Goal: Task Accomplishment & Management: Complete application form

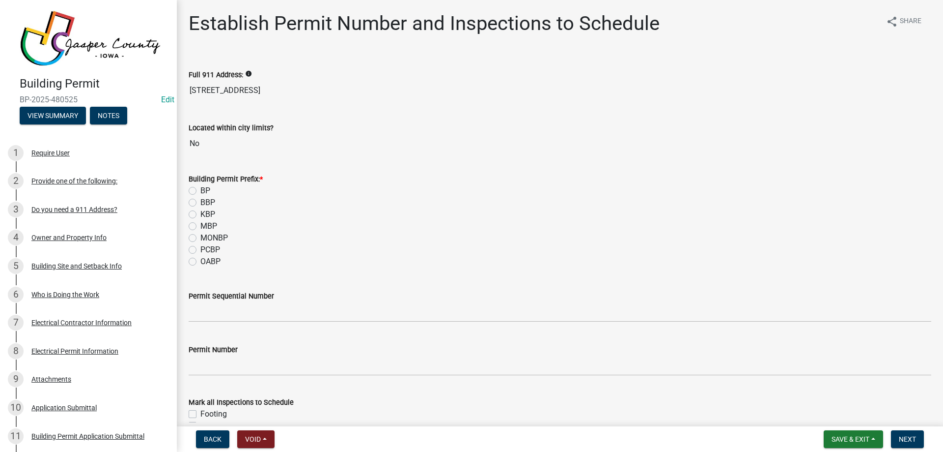
click at [446, 234] on div "MONBP" at bounding box center [560, 238] width 743 height 12
click at [200, 190] on label "BP" at bounding box center [205, 191] width 10 height 12
click at [200, 190] on input "BP" at bounding box center [203, 188] width 6 height 6
radio input "true"
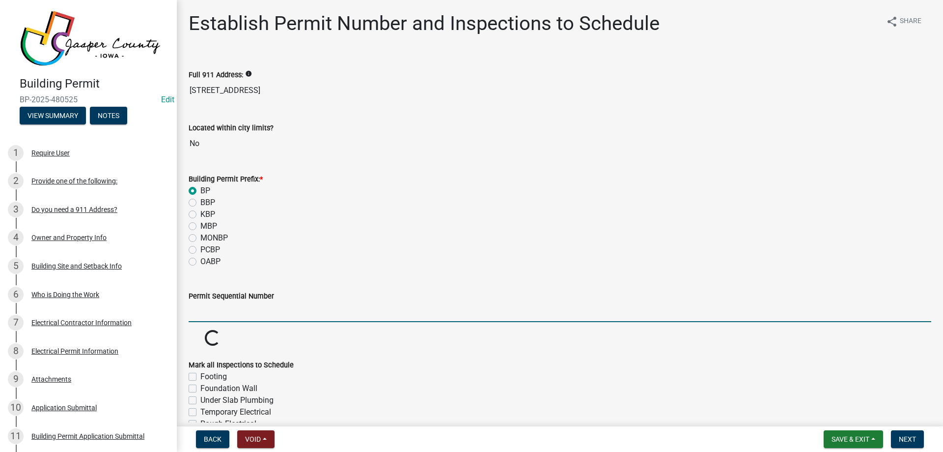
click at [224, 309] on input "Permit Sequential Number" at bounding box center [560, 312] width 743 height 20
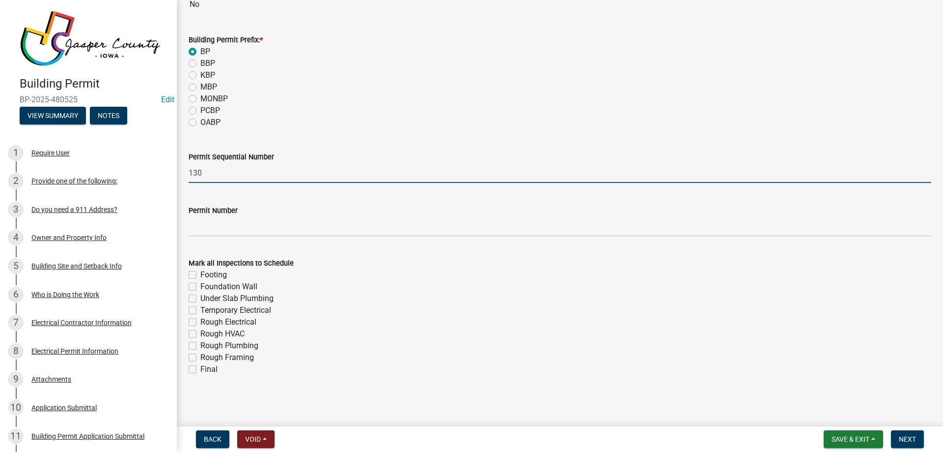
type input "130"
click at [196, 316] on div "Rough Electrical" at bounding box center [560, 322] width 743 height 12
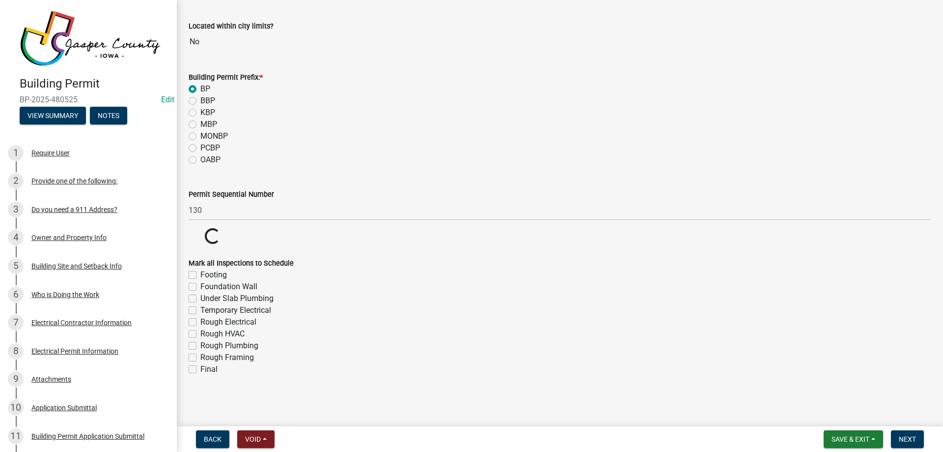
click at [200, 321] on label "Rough Electrical" at bounding box center [228, 322] width 56 height 12
click at [200, 321] on input "Rough Electrical" at bounding box center [203, 319] width 6 height 6
checkbox input "true"
checkbox input "false"
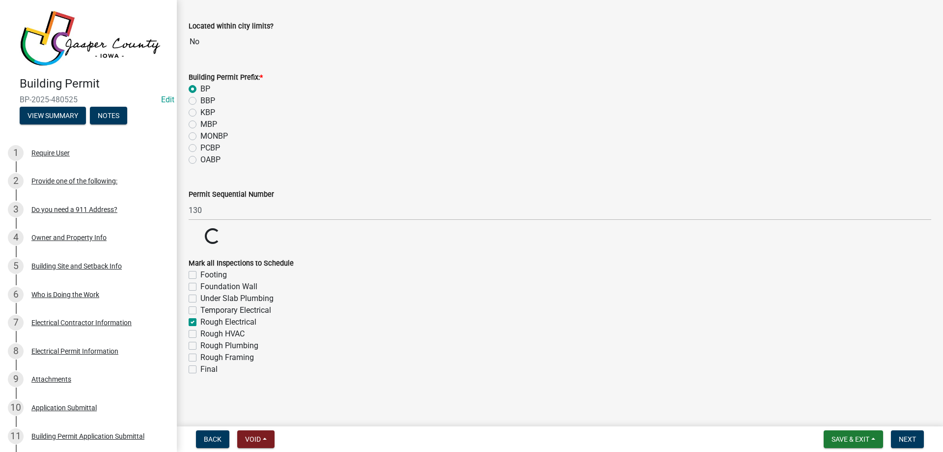
checkbox input "false"
checkbox input "true"
checkbox input "false"
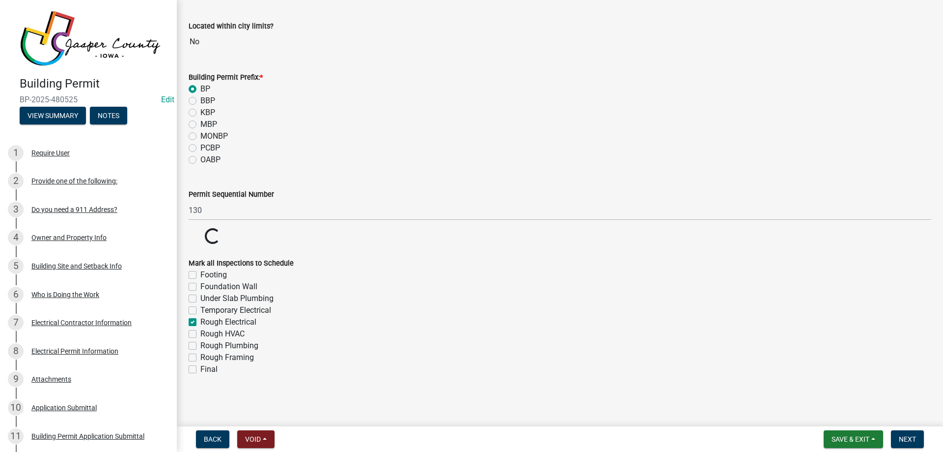
checkbox input "false"
click at [200, 369] on label "Final" at bounding box center [208, 369] width 17 height 12
click at [200, 369] on input "Final" at bounding box center [203, 366] width 6 height 6
checkbox input "true"
checkbox input "false"
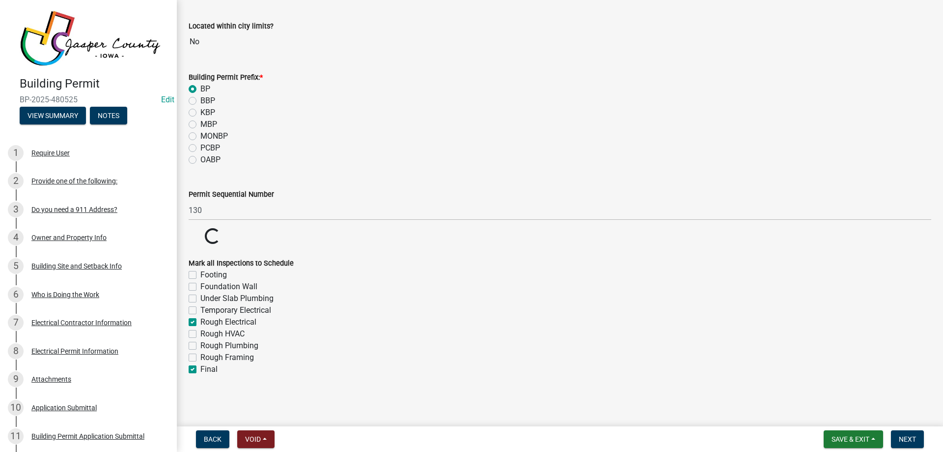
checkbox input "false"
checkbox input "true"
checkbox input "false"
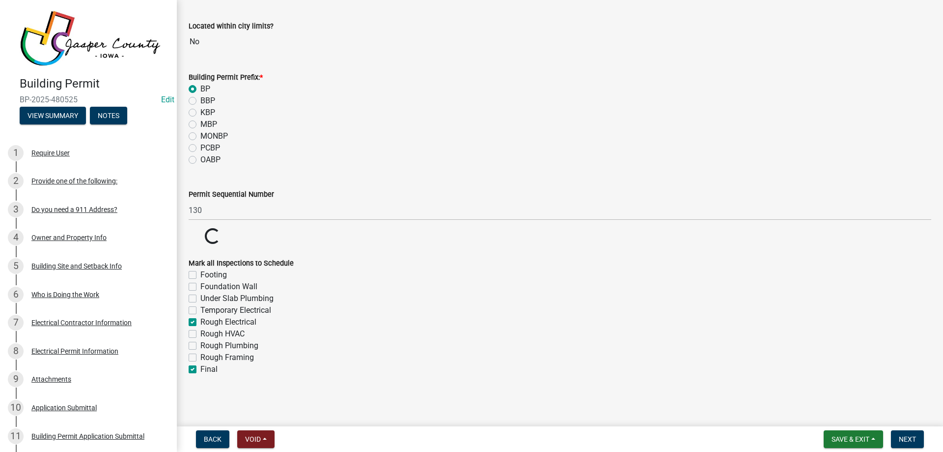
checkbox input "false"
checkbox input "true"
click at [497, 351] on div "Rough Plumbing" at bounding box center [560, 346] width 743 height 12
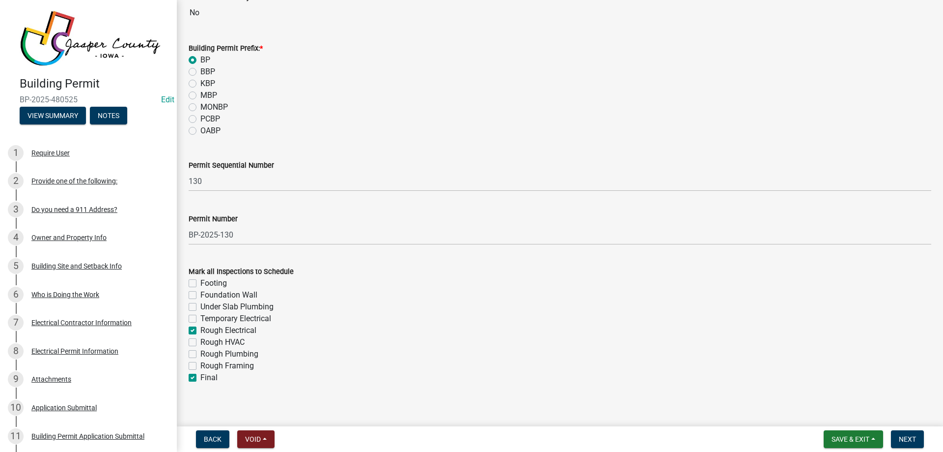
scroll to position [139, 0]
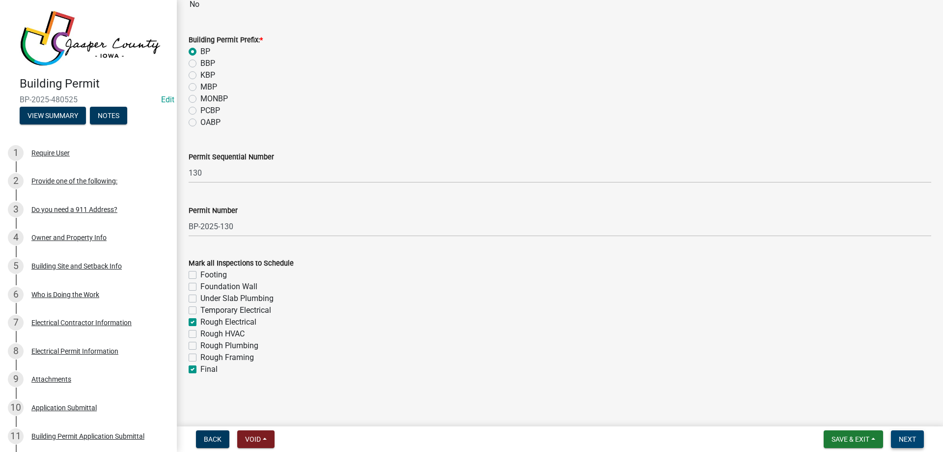
click at [904, 439] on span "Next" at bounding box center [907, 439] width 17 height 8
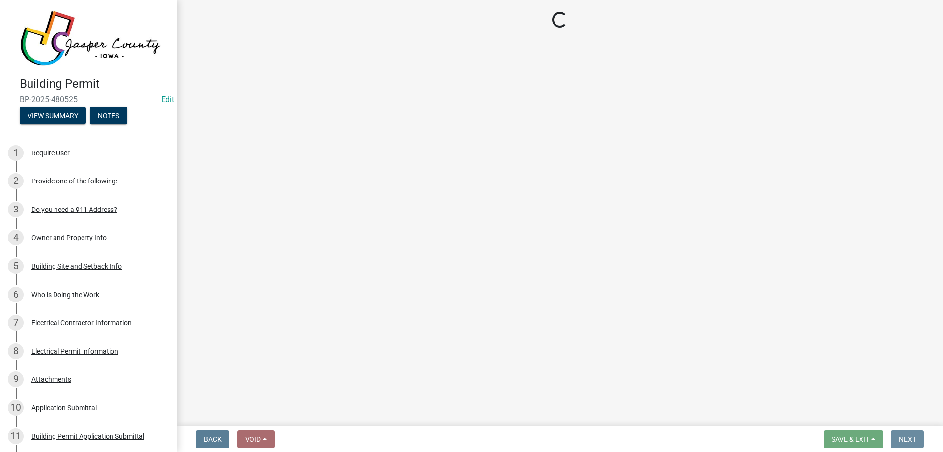
scroll to position [0, 0]
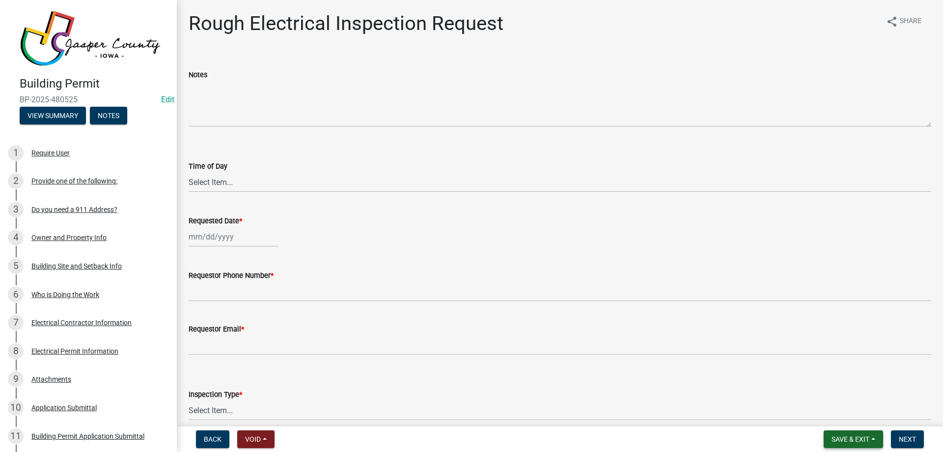
click at [858, 437] on span "Save & Exit" at bounding box center [851, 439] width 38 height 8
click at [853, 417] on button "Save & Exit" at bounding box center [844, 413] width 79 height 24
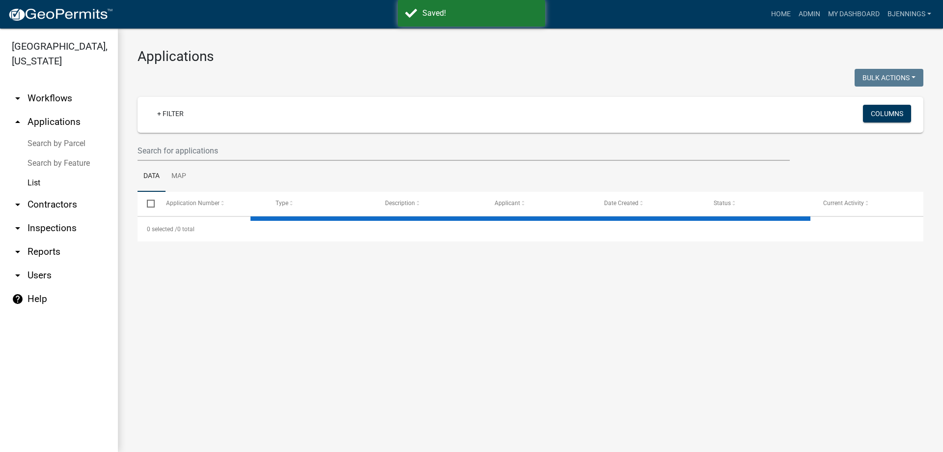
select select "3: 100"
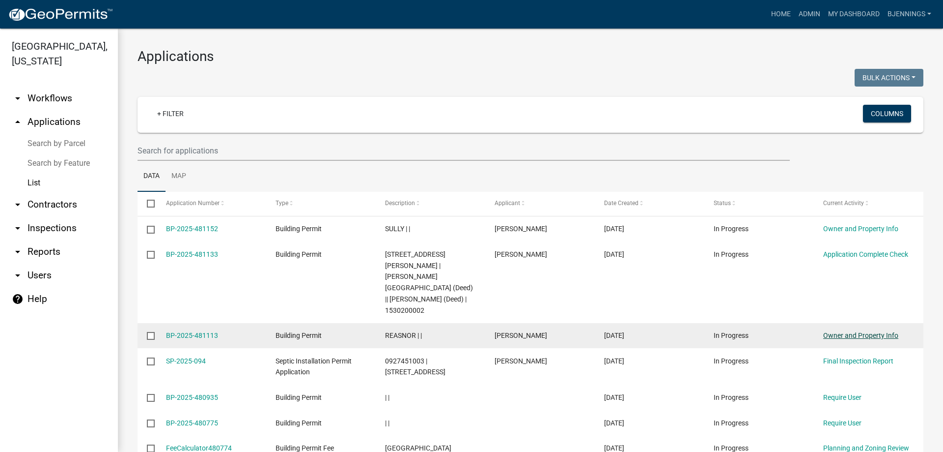
click at [869, 331] on link "Owner and Property Info" at bounding box center [860, 335] width 75 height 8
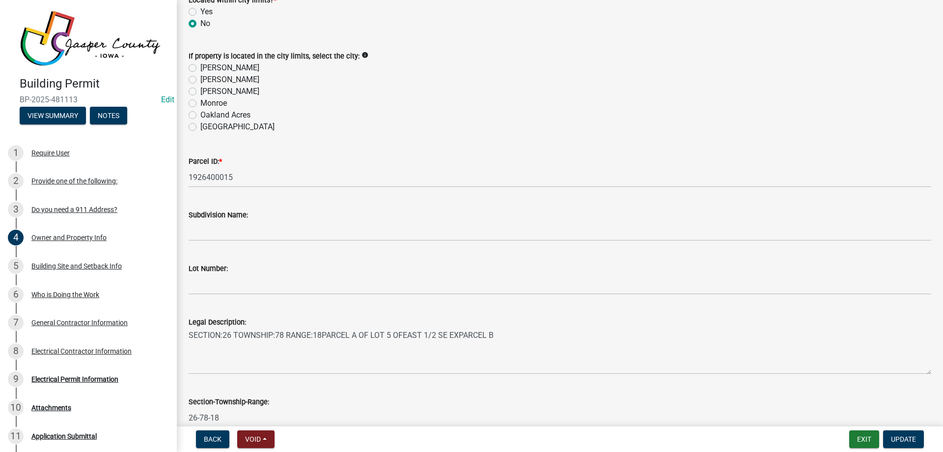
scroll to position [98, 0]
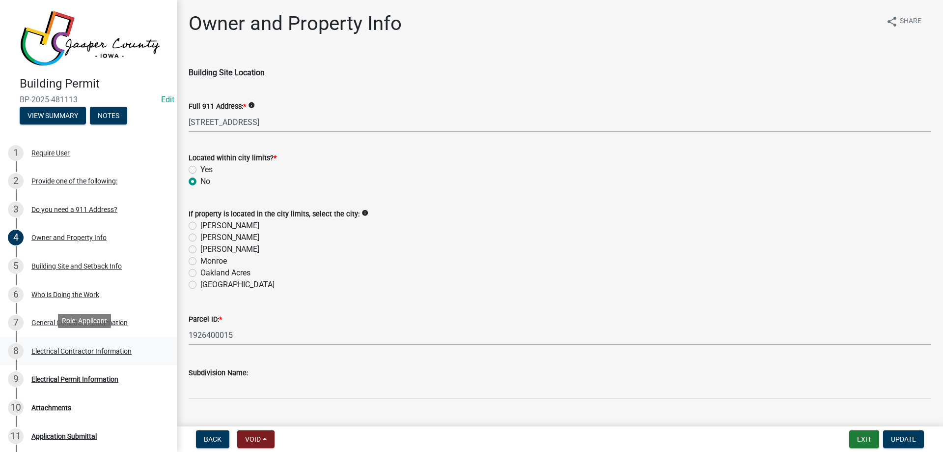
click at [96, 347] on div "Electrical Contractor Information" at bounding box center [81, 350] width 100 height 7
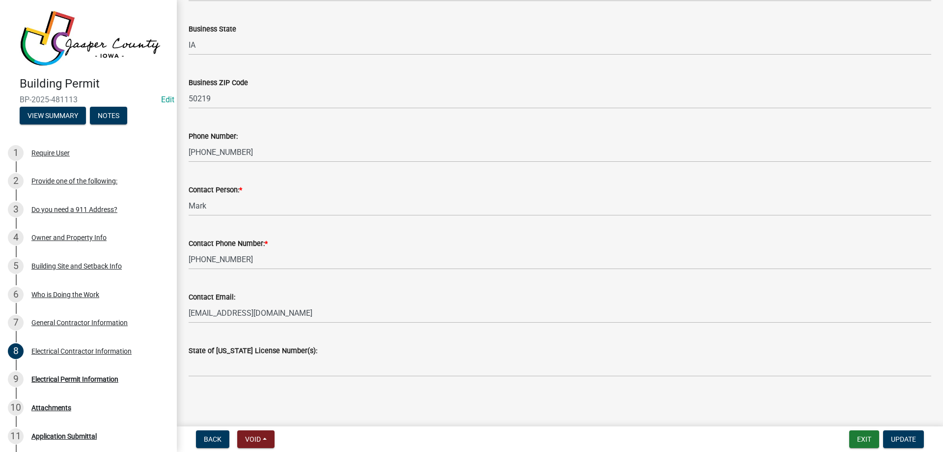
scroll to position [207, 0]
click at [69, 234] on div "Owner and Property Info" at bounding box center [68, 237] width 75 height 7
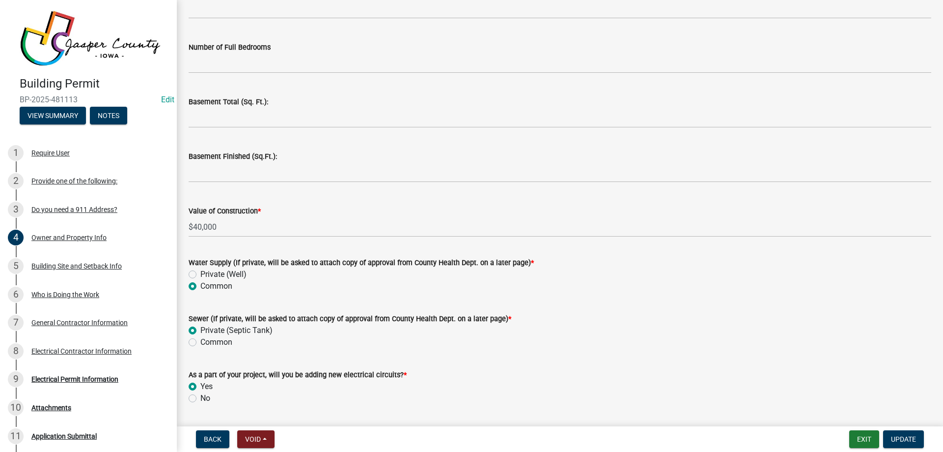
scroll to position [1994, 0]
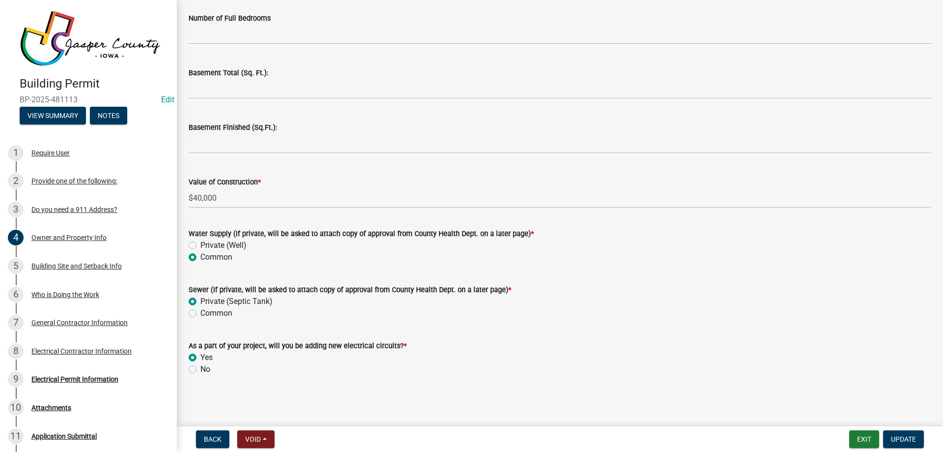
click at [200, 370] on label "No" at bounding box center [205, 369] width 10 height 12
click at [200, 369] on input "No" at bounding box center [203, 366] width 6 height 6
radio input "true"
click at [915, 442] on span "Update" at bounding box center [903, 439] width 25 height 8
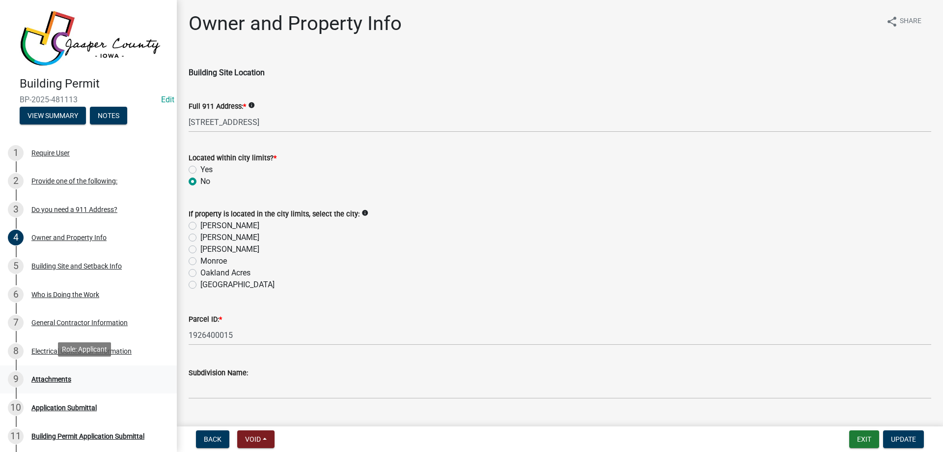
click at [47, 376] on div "Attachments" at bounding box center [51, 378] width 40 height 7
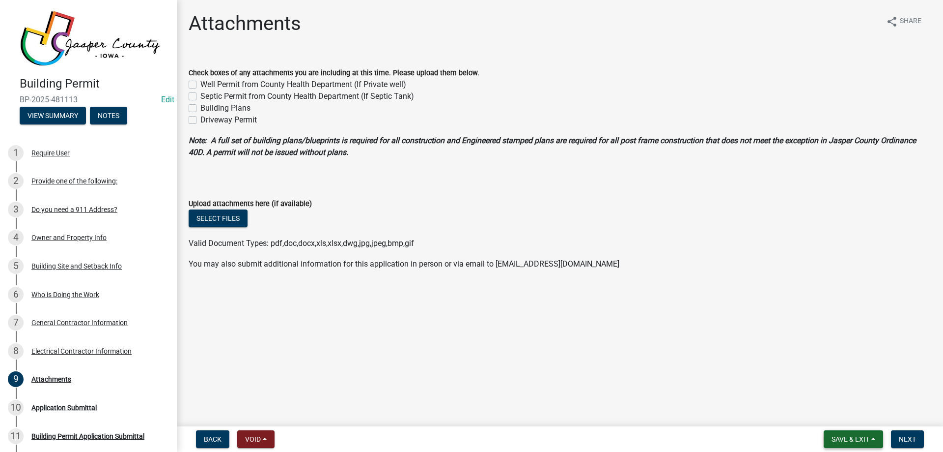
click at [858, 438] on span "Save & Exit" at bounding box center [851, 439] width 38 height 8
click at [741, 358] on main "Attachments share Share Check boxes of any attachments you are including at thi…" at bounding box center [560, 211] width 766 height 422
click at [848, 441] on span "Save & Exit" at bounding box center [851, 439] width 38 height 8
click at [736, 390] on main "Attachments share Share Check boxes of any attachments you are including at thi…" at bounding box center [560, 211] width 766 height 422
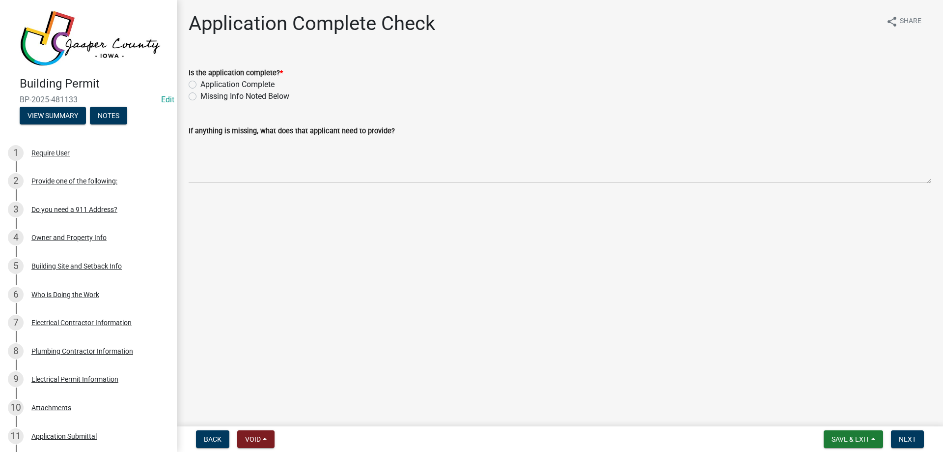
click at [234, 82] on label "Application Complete" at bounding box center [237, 85] width 74 height 12
click at [207, 82] on input "Application Complete" at bounding box center [203, 82] width 6 height 6
radio input "true"
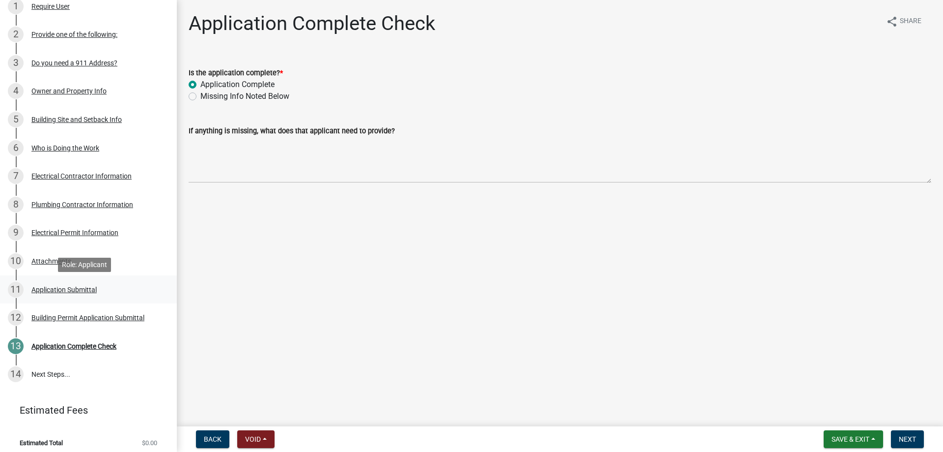
scroll to position [149, 0]
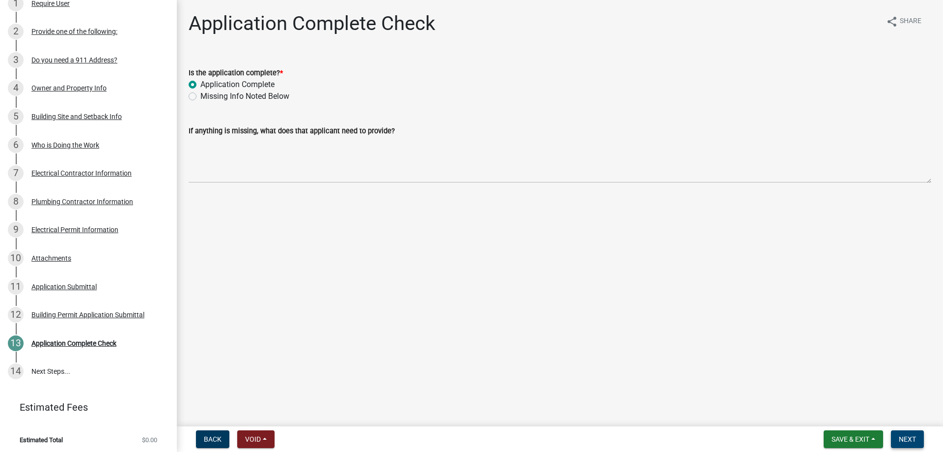
click at [913, 435] on span "Next" at bounding box center [907, 439] width 17 height 8
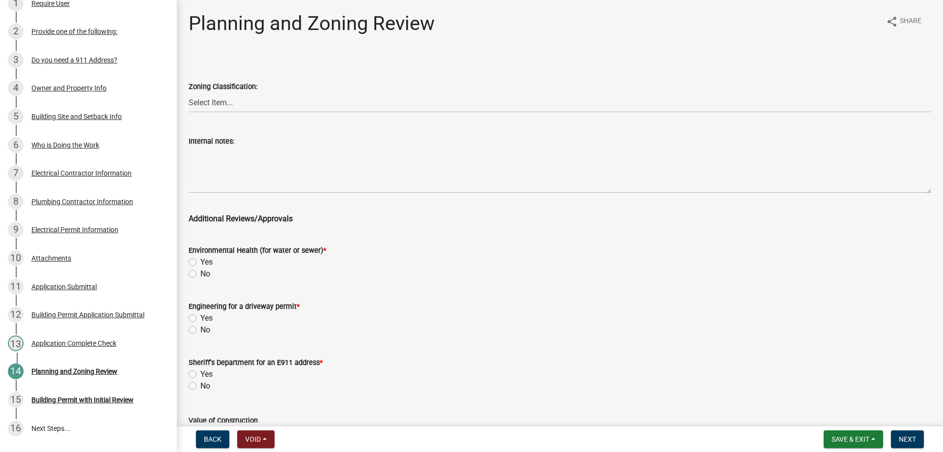
scroll to position [206, 0]
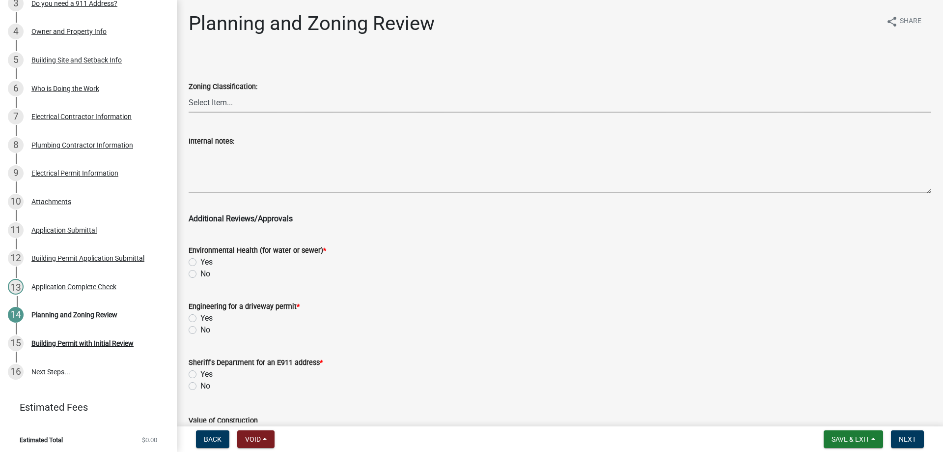
click at [271, 105] on select "Select Item... A RR-5 RR-1 R-1 POS UC/MHP C I FO WHPO AO PUD Incorporated City" at bounding box center [560, 102] width 743 height 20
click at [189, 92] on select "Select Item... A RR-5 RR-1 R-1 POS UC/MHP C I FO WHPO AO PUD Incorporated City" at bounding box center [560, 102] width 743 height 20
select select "dae2cbe3-7a61-4f95-b554-aabafbeeeba9"
click at [200, 277] on label "No" at bounding box center [205, 274] width 10 height 12
click at [200, 274] on input "No" at bounding box center [203, 271] width 6 height 6
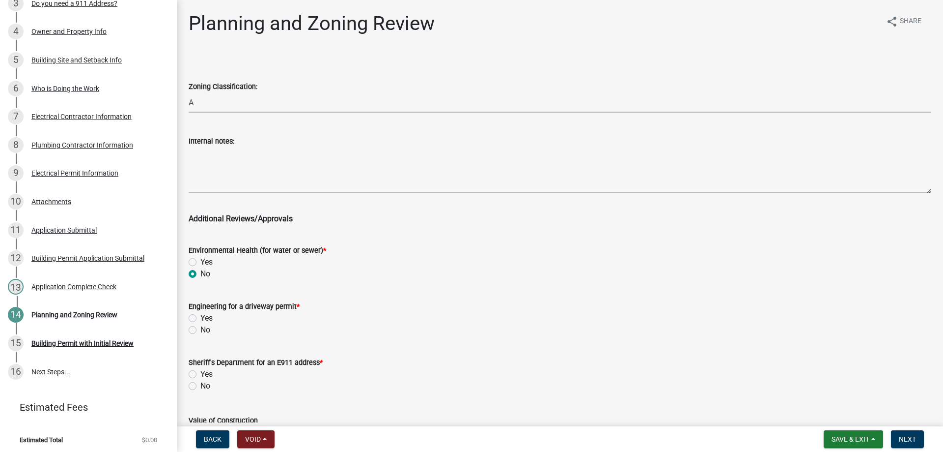
radio input "true"
click at [200, 330] on label "No" at bounding box center [205, 330] width 10 height 12
click at [200, 330] on input "No" at bounding box center [203, 327] width 6 height 6
radio input "true"
click at [200, 386] on label "No" at bounding box center [205, 386] width 10 height 12
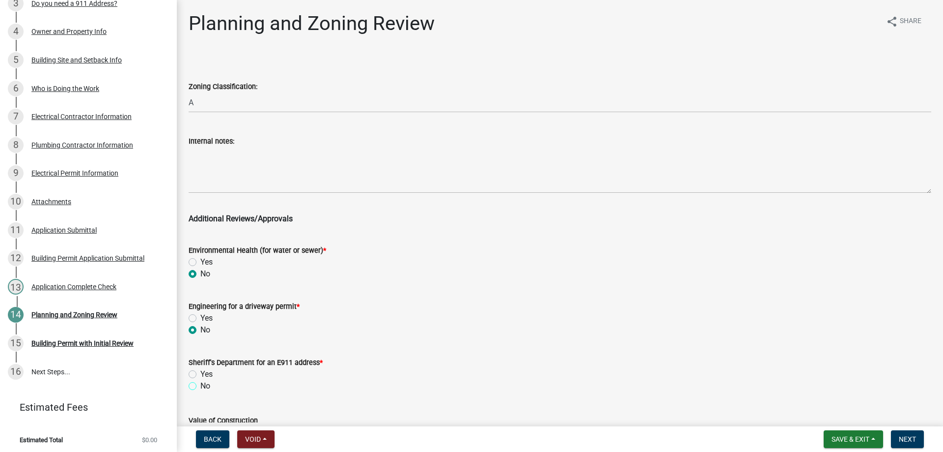
click at [200, 386] on input "No" at bounding box center [203, 383] width 6 height 6
radio input "true"
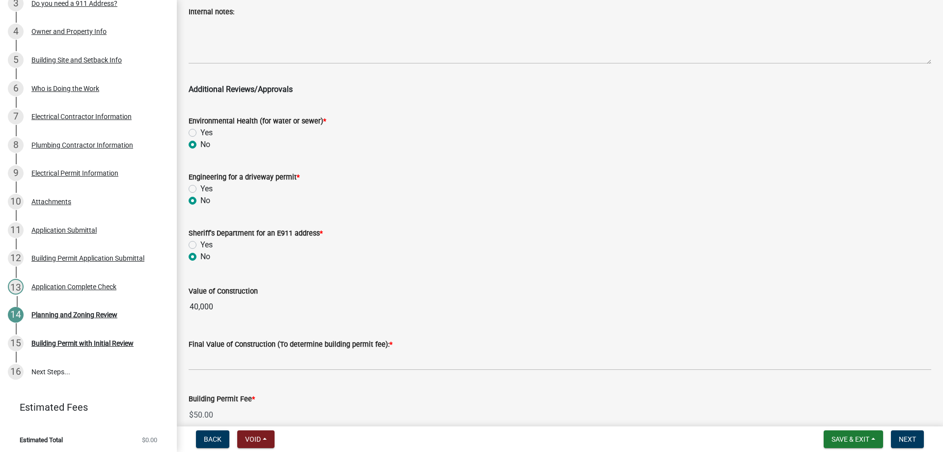
scroll to position [179, 0]
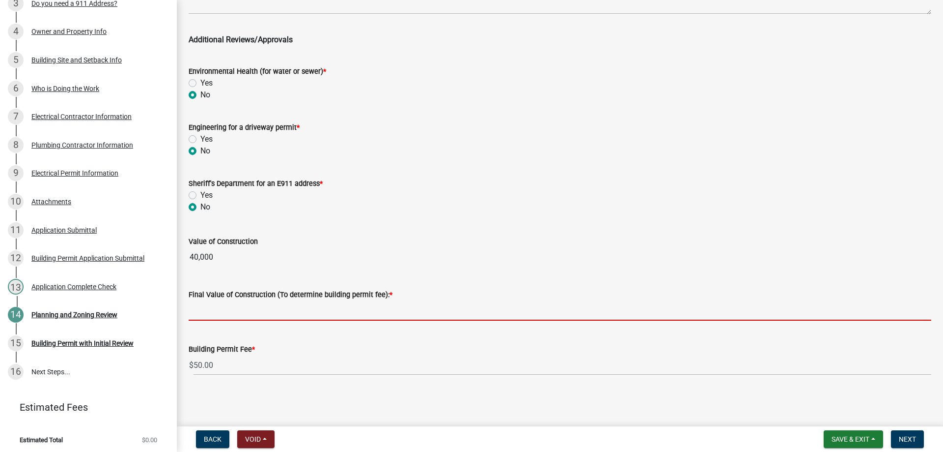
click at [294, 306] on input "text" at bounding box center [560, 310] width 743 height 20
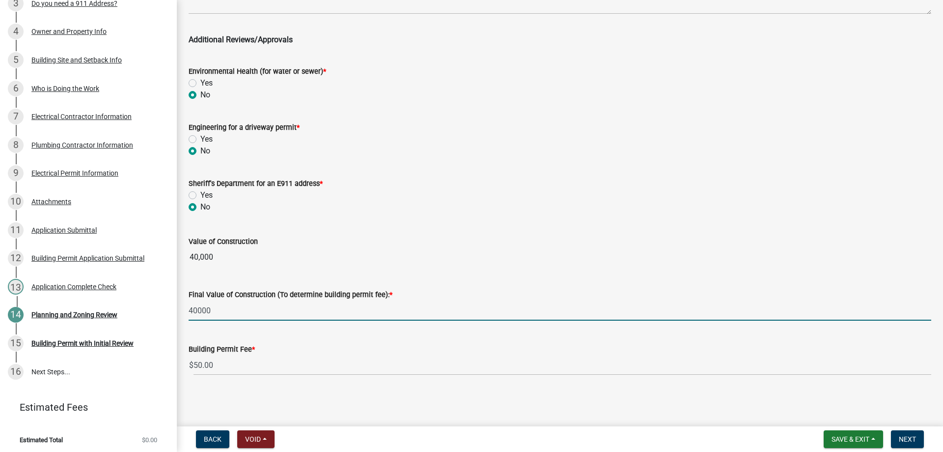
type input "40000"
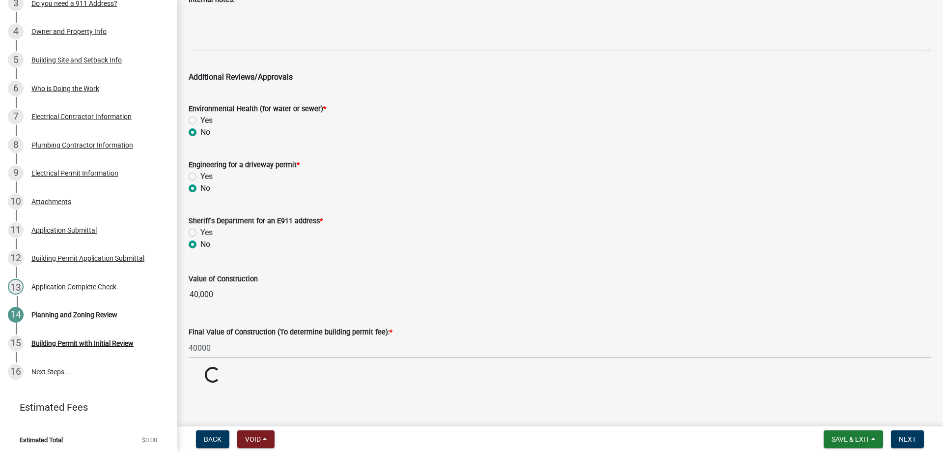
click at [315, 252] on wm-data-entity-input-list "Zoning Classification: Select Item... A RR-5 RR-1 R-1 POS UC/MHP C I FO WHPO AO…" at bounding box center [560, 149] width 743 height 470
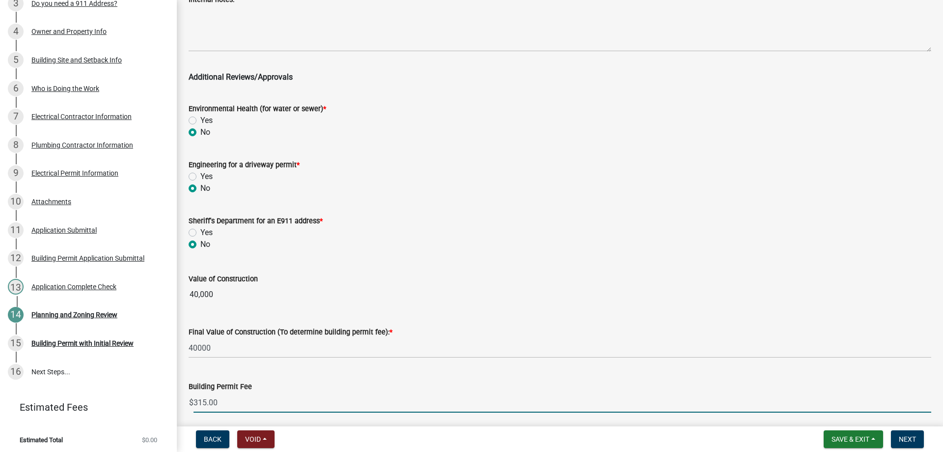
drag, startPoint x: 247, startPoint y: 403, endPoint x: -78, endPoint y: 351, distance: 328.4
click at [0, 351] on html "Internet Explorer does NOT work with GeoPermits. Get a new browser for more sec…" at bounding box center [471, 226] width 943 height 452
type input "630"
click at [593, 250] on wm-data-entity-input "Sheriff's Department for an E911 address * Yes No" at bounding box center [560, 231] width 743 height 56
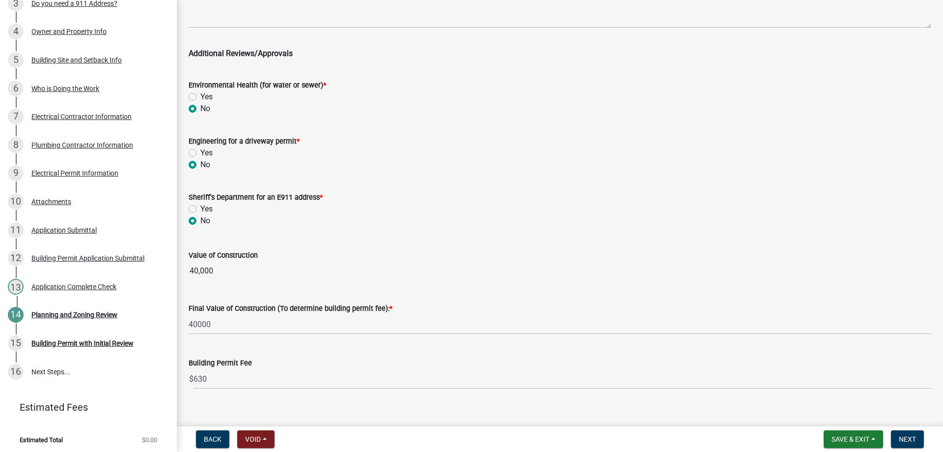
scroll to position [179, 0]
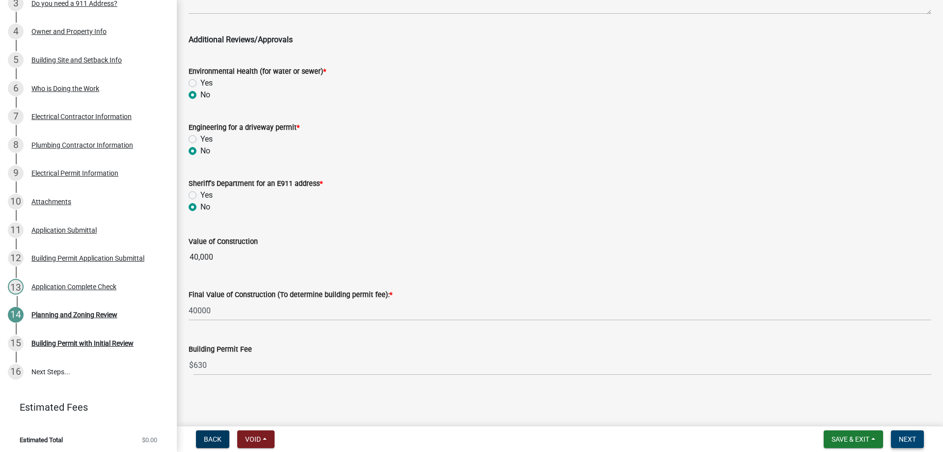
click at [915, 441] on span "Next" at bounding box center [907, 439] width 17 height 8
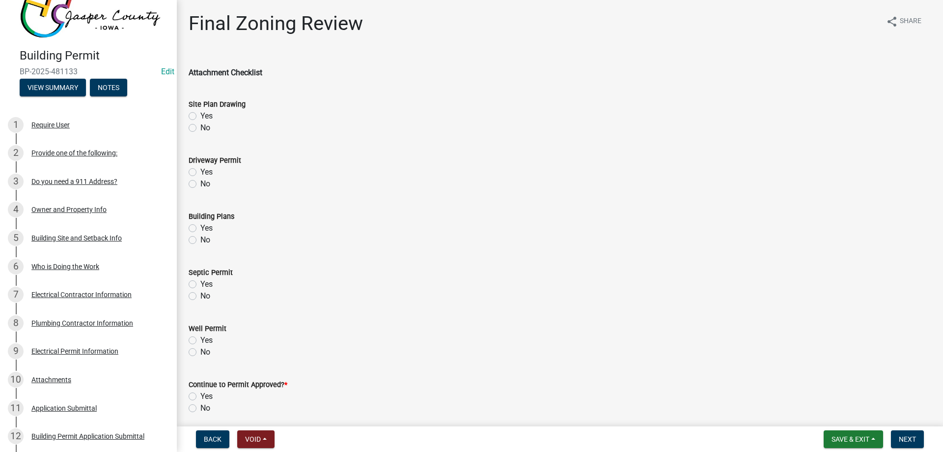
scroll to position [256, 0]
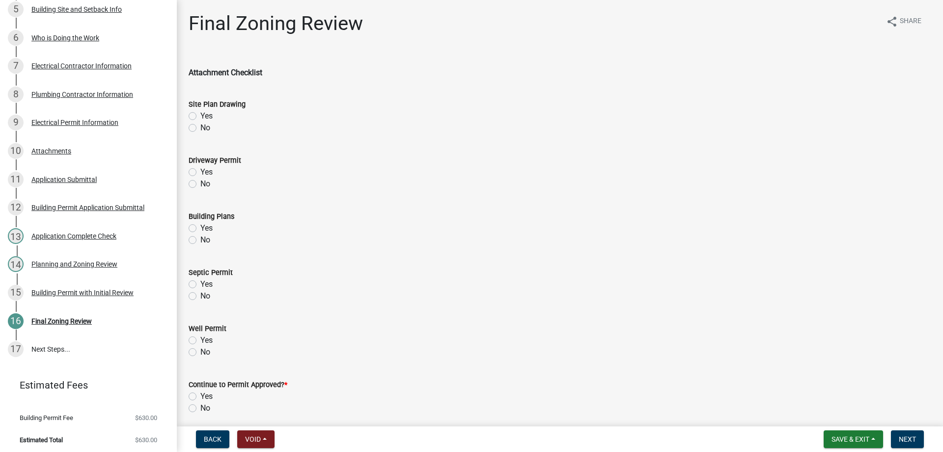
click at [200, 117] on label "Yes" at bounding box center [206, 116] width 12 height 12
click at [200, 116] on input "Yes" at bounding box center [203, 113] width 6 height 6
radio input "true"
click at [200, 185] on label "No" at bounding box center [205, 184] width 10 height 12
click at [200, 184] on input "No" at bounding box center [203, 181] width 6 height 6
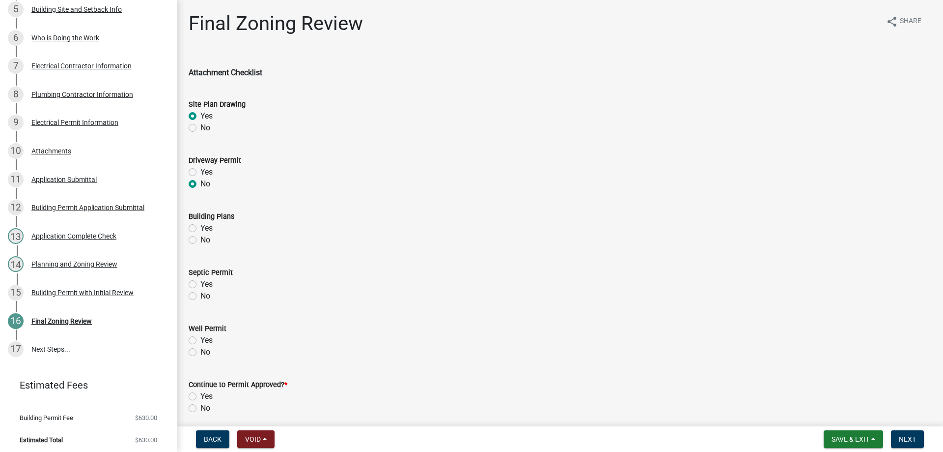
radio input "true"
click at [200, 227] on label "Yes" at bounding box center [206, 228] width 12 height 12
click at [200, 227] on input "Yes" at bounding box center [203, 225] width 6 height 6
radio input "true"
click at [200, 239] on label "No" at bounding box center [205, 240] width 10 height 12
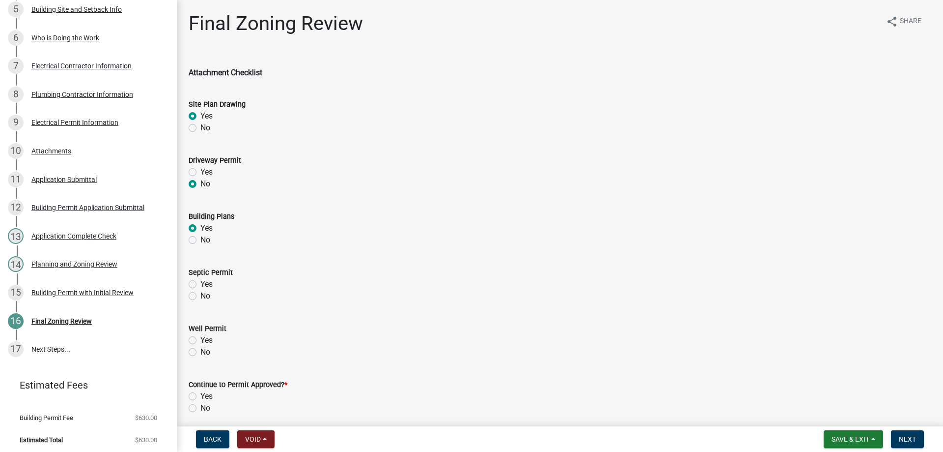
click at [200, 239] on input "No" at bounding box center [203, 237] width 6 height 6
radio input "true"
click at [200, 292] on label "No" at bounding box center [205, 296] width 10 height 12
click at [200, 292] on input "No" at bounding box center [203, 293] width 6 height 6
radio input "true"
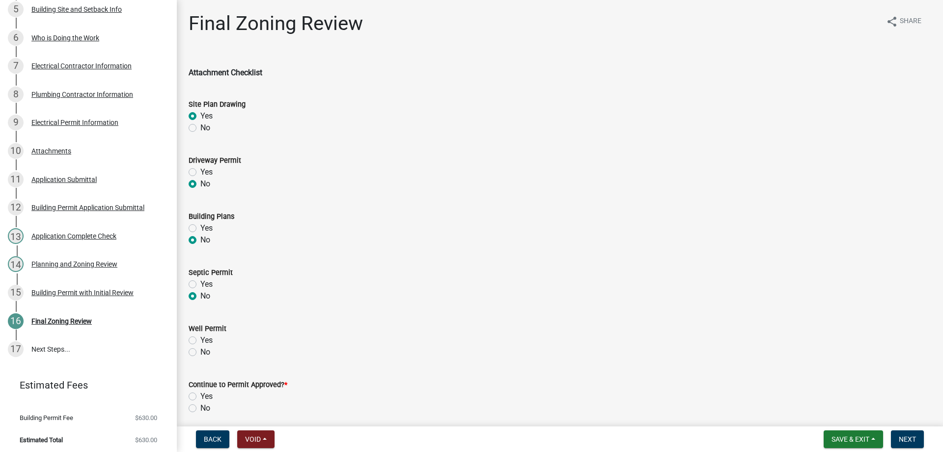
click at [200, 352] on label "No" at bounding box center [205, 352] width 10 height 12
click at [200, 352] on input "No" at bounding box center [203, 349] width 6 height 6
radio input "true"
click at [200, 394] on label "Yes" at bounding box center [206, 396] width 12 height 12
click at [200, 394] on input "Yes" at bounding box center [203, 393] width 6 height 6
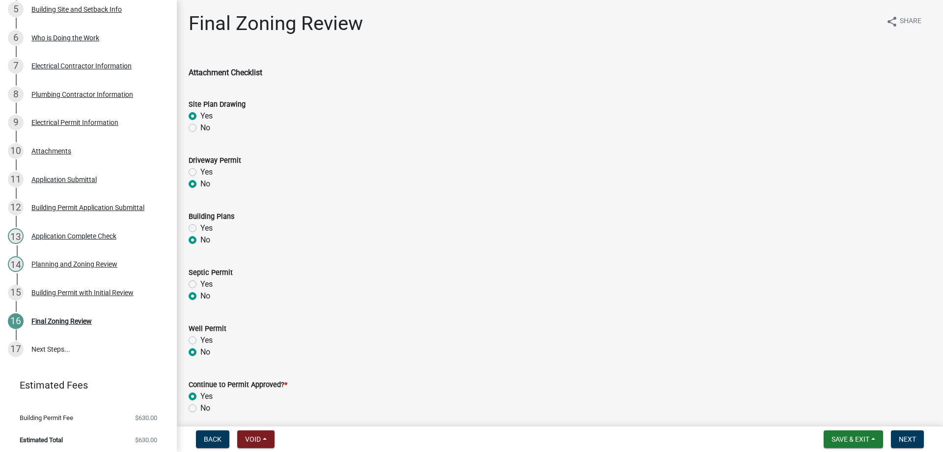
radio input "true"
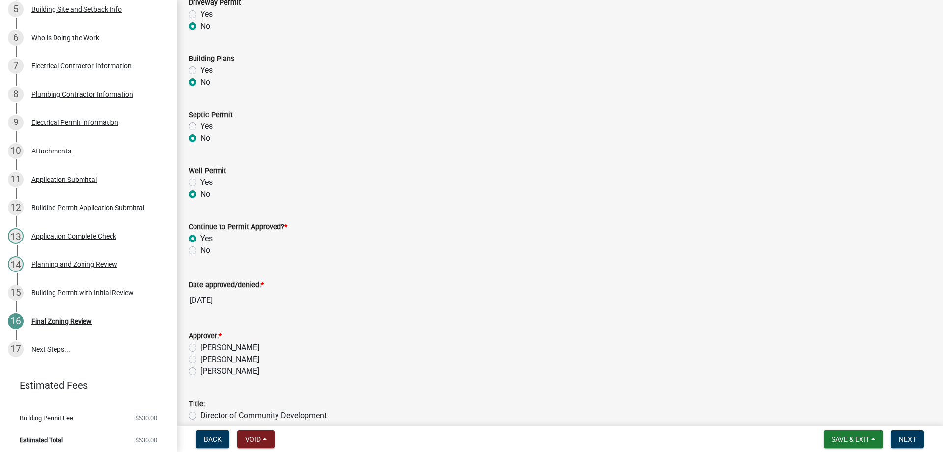
scroll to position [197, 0]
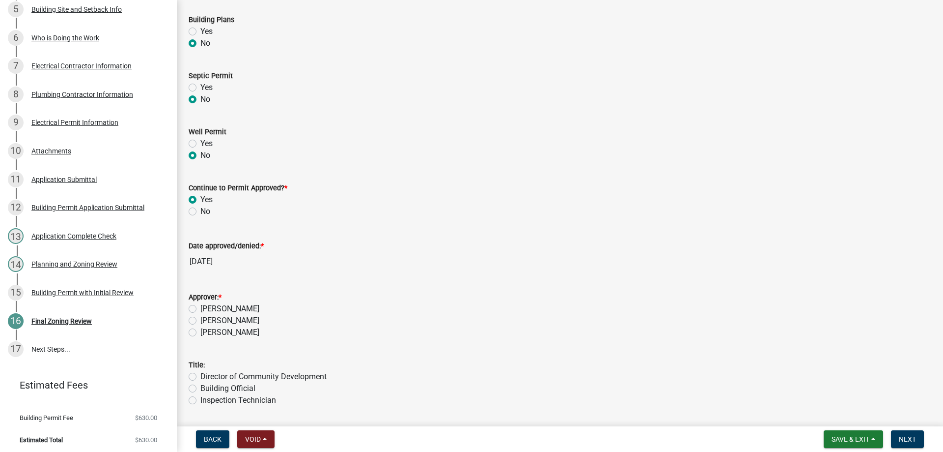
click at [200, 308] on label "[PERSON_NAME]" at bounding box center [229, 309] width 59 height 12
click at [200, 308] on input "[PERSON_NAME]" at bounding box center [203, 306] width 6 height 6
radio input "true"
click at [200, 387] on label "Building Official" at bounding box center [227, 388] width 55 height 12
click at [200, 387] on input "Building Official" at bounding box center [203, 385] width 6 height 6
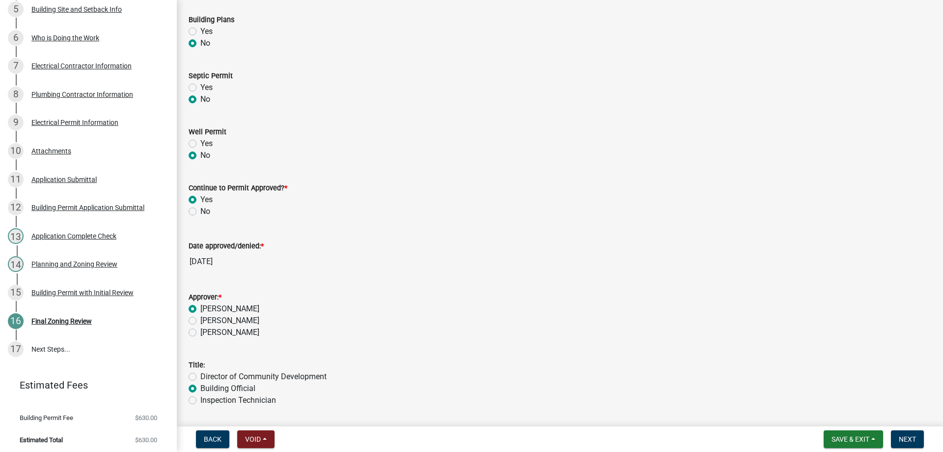
radio input "true"
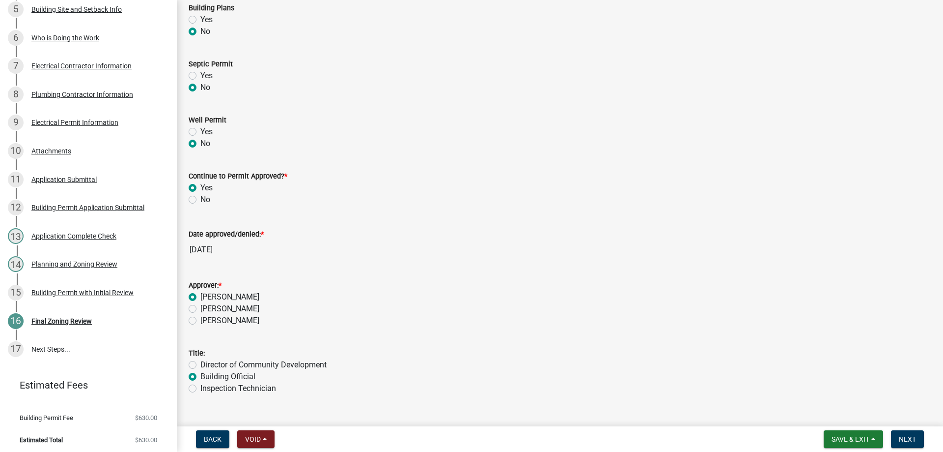
scroll to position [227, 0]
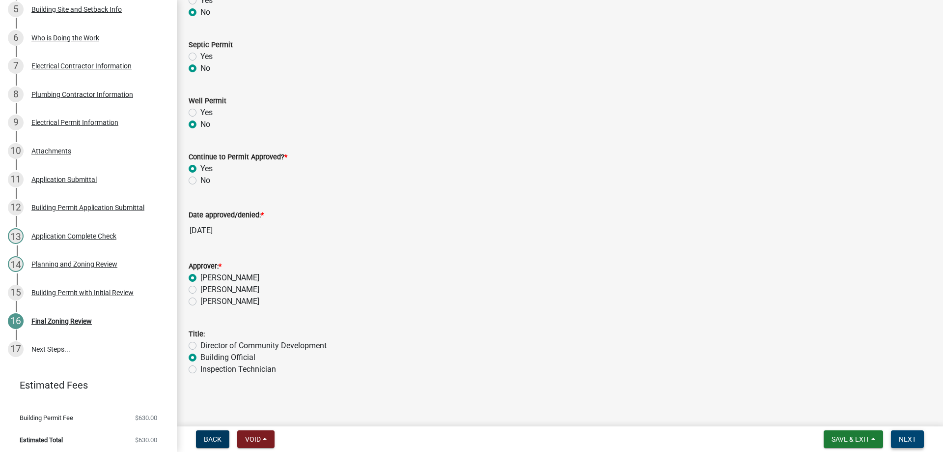
click at [904, 434] on button "Next" at bounding box center [907, 439] width 33 height 18
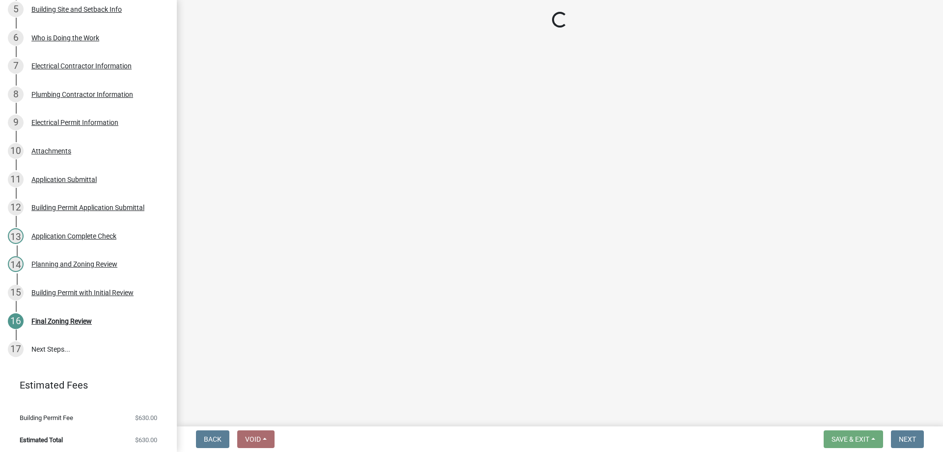
scroll to position [369, 0]
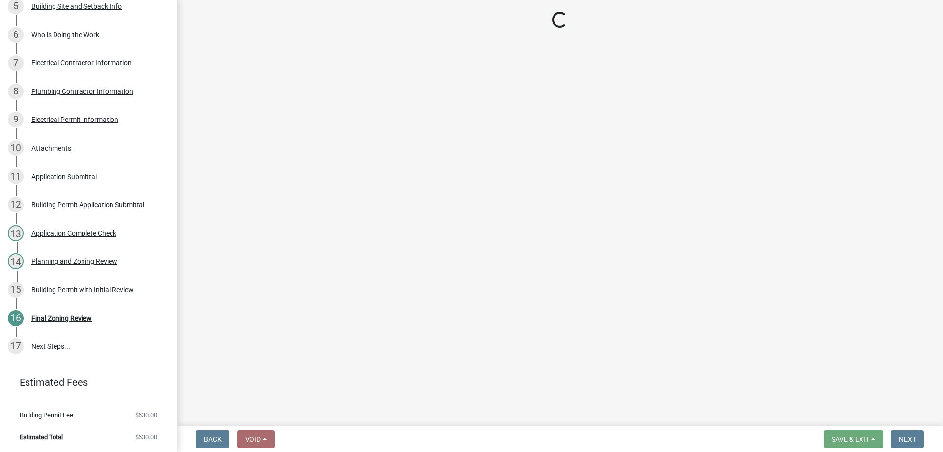
select select "3: 3"
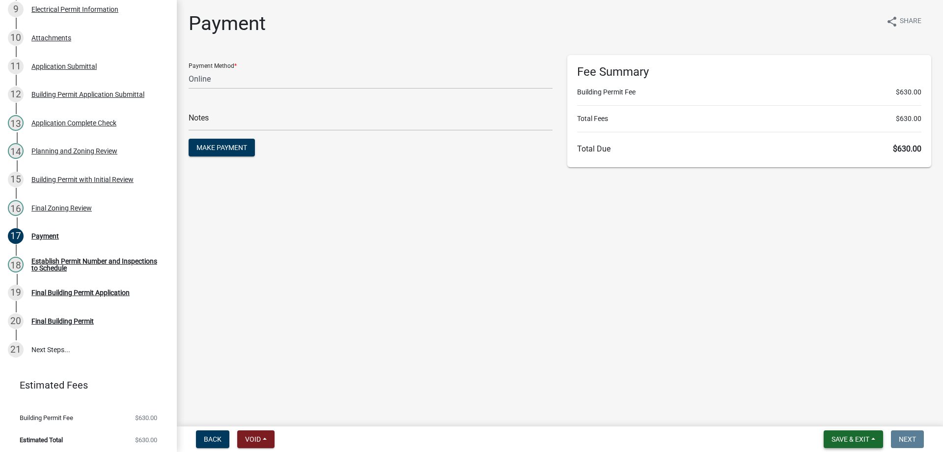
click at [846, 439] on span "Save & Exit" at bounding box center [851, 439] width 38 height 8
click at [845, 413] on button "Save & Exit" at bounding box center [844, 413] width 79 height 24
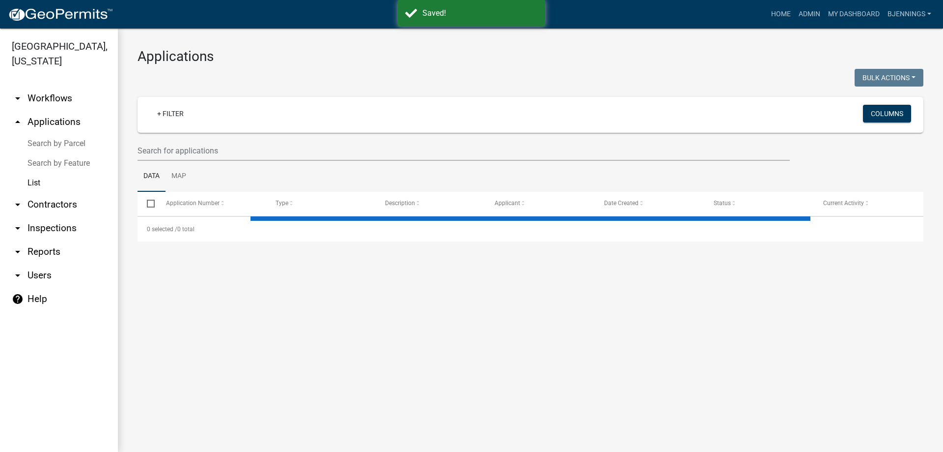
select select "3: 100"
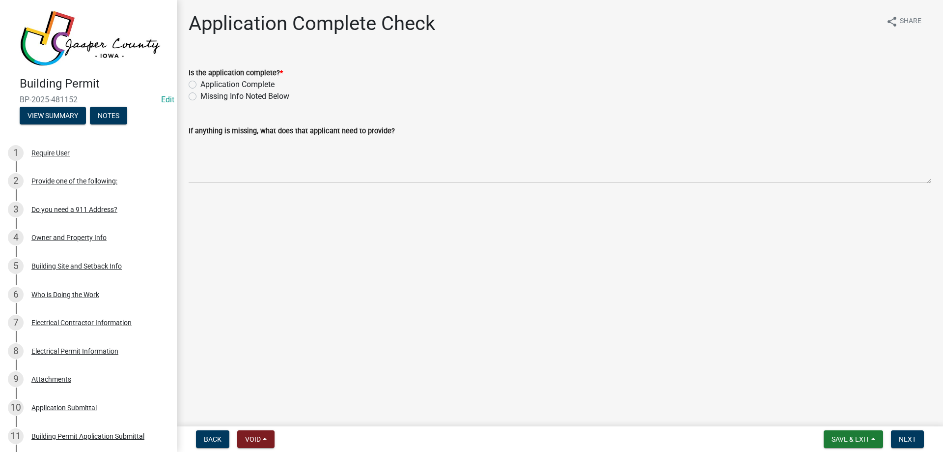
drag, startPoint x: 251, startPoint y: 83, endPoint x: 304, endPoint y: 99, distance: 56.0
click at [251, 83] on label "Application Complete" at bounding box center [237, 85] width 74 height 12
click at [207, 83] on input "Application Complete" at bounding box center [203, 82] width 6 height 6
radio input "true"
click at [905, 435] on span "Next" at bounding box center [907, 439] width 17 height 8
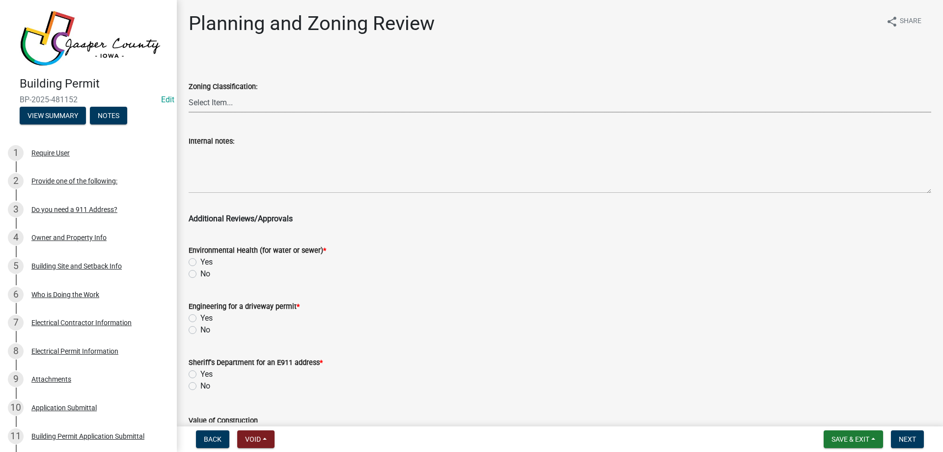
click at [243, 106] on select "Select Item... A RR-5 RR-1 R-1 POS UC/MHP C I FO WHPO AO PUD Incorporated City" at bounding box center [560, 102] width 743 height 20
click at [189, 92] on select "Select Item... A RR-5 RR-1 R-1 POS UC/MHP C I FO WHPO AO PUD Incorporated City" at bounding box center [560, 102] width 743 height 20
select select "dae2cbe3-7a61-4f95-b554-aabafbeeeba9"
click at [200, 274] on label "No" at bounding box center [205, 274] width 10 height 12
click at [200, 274] on input "No" at bounding box center [203, 271] width 6 height 6
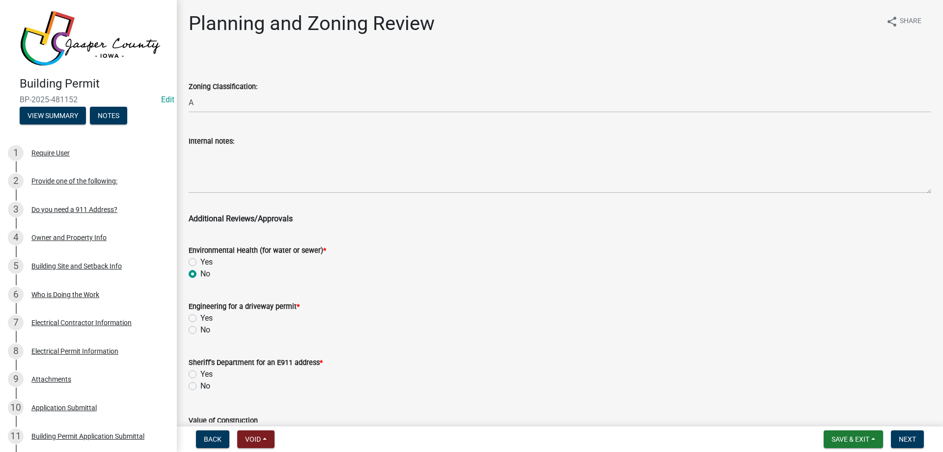
radio input "true"
click at [193, 325] on div "No" at bounding box center [560, 330] width 743 height 12
click at [200, 329] on label "No" at bounding box center [205, 330] width 10 height 12
click at [200, 329] on input "No" at bounding box center [203, 327] width 6 height 6
radio input "true"
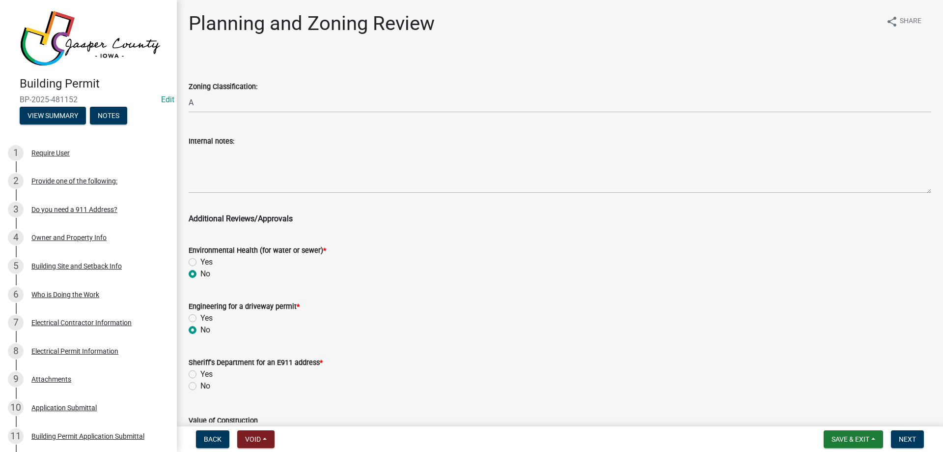
click at [200, 384] on label "No" at bounding box center [205, 386] width 10 height 12
click at [200, 384] on input "No" at bounding box center [203, 383] width 6 height 6
radio input "true"
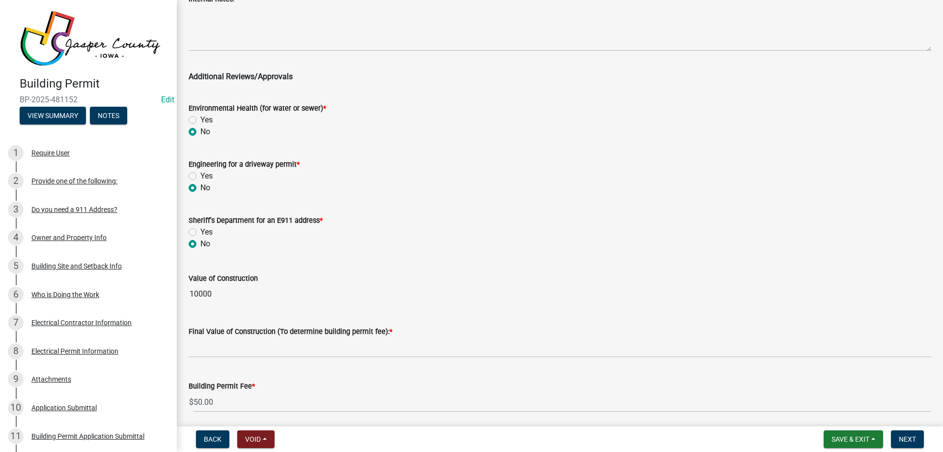
scroll to position [179, 0]
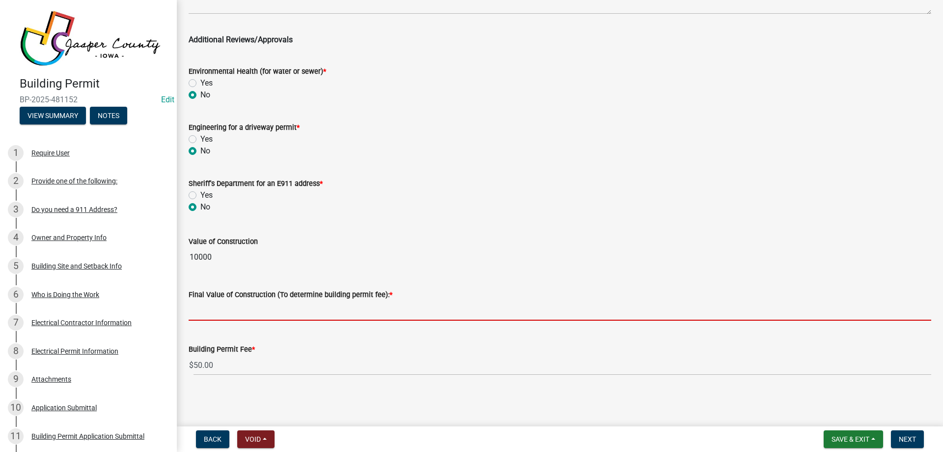
click at [224, 305] on input "text" at bounding box center [560, 310] width 743 height 20
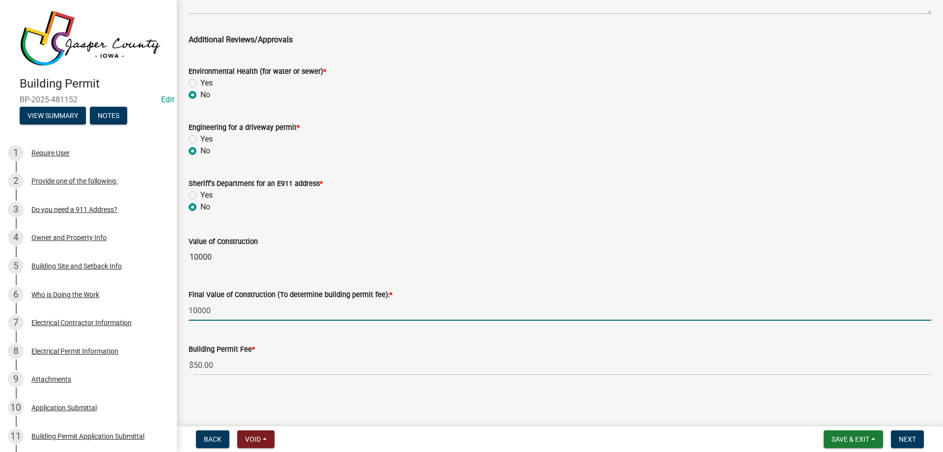
type input "10000"
click at [409, 222] on wm-data-entity-input-list "Zoning Classification: Select Item... A RR-5 RR-1 R-1 POS UC/MHP C I FO WHPO AO…" at bounding box center [560, 130] width 743 height 508
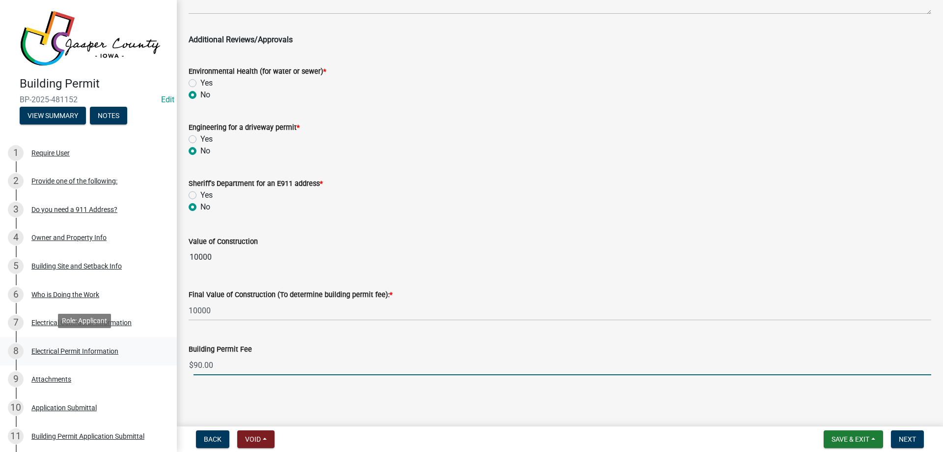
drag, startPoint x: 195, startPoint y: 363, endPoint x: 56, endPoint y: 350, distance: 140.1
click at [59, 350] on div "Building Permit BP-2025-481152 Edit View Summary Notes 1 Require User 2 Provide…" at bounding box center [471, 226] width 943 height 452
type input "180"
click at [454, 218] on wm-data-entity-input "Sheriff's Department for an E911 address * Yes No" at bounding box center [560, 194] width 743 height 56
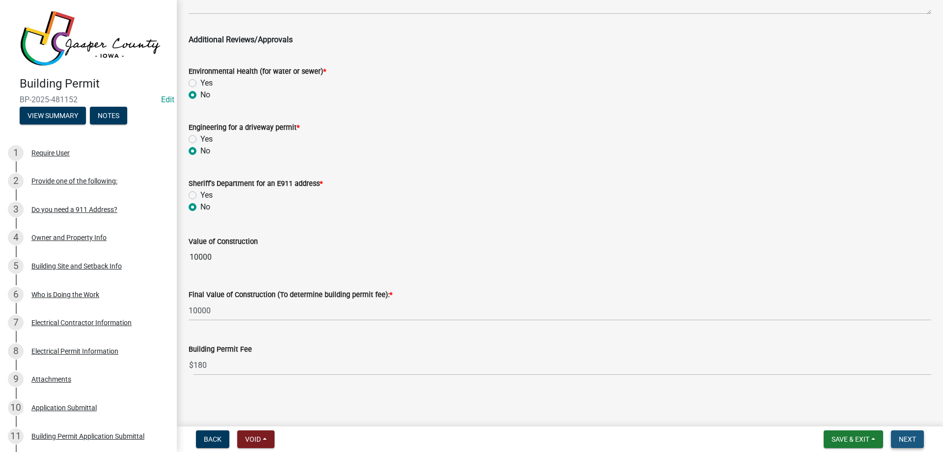
click at [911, 436] on span "Next" at bounding box center [907, 439] width 17 height 8
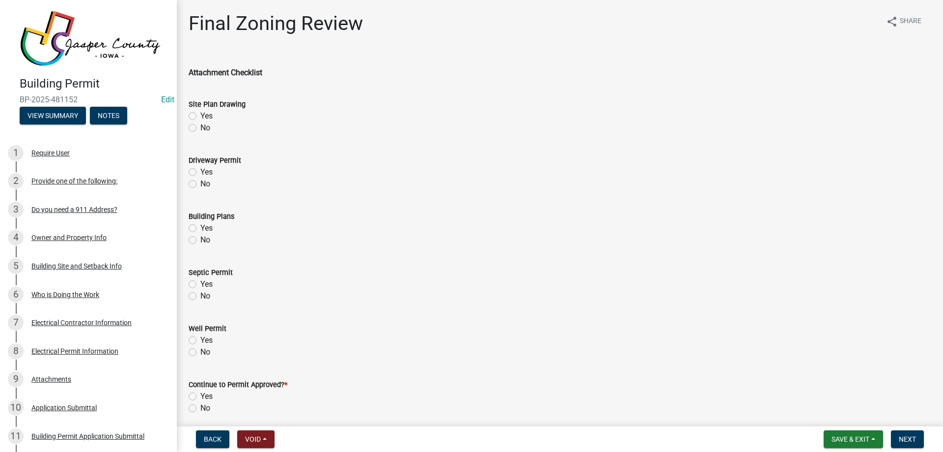
click at [200, 115] on label "Yes" at bounding box center [206, 116] width 12 height 12
click at [200, 115] on input "Yes" at bounding box center [203, 113] width 6 height 6
radio input "true"
click at [200, 182] on label "No" at bounding box center [205, 184] width 10 height 12
click at [200, 182] on input "No" at bounding box center [203, 181] width 6 height 6
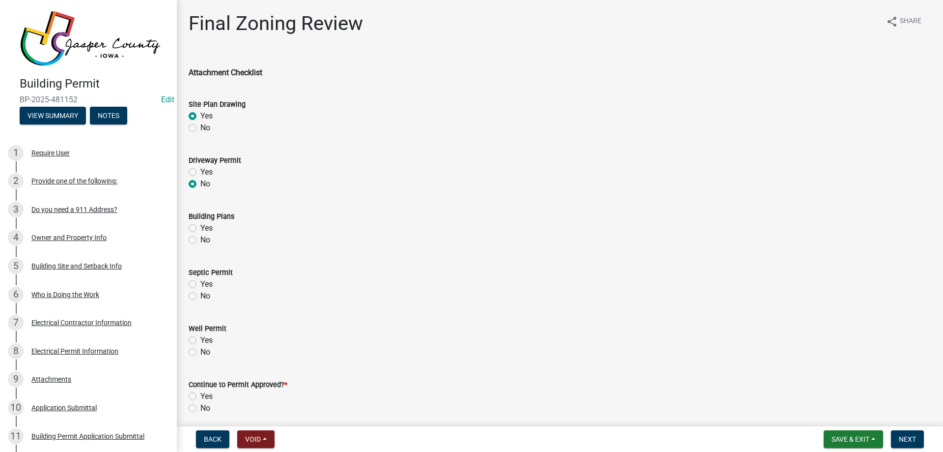
radio input "true"
click at [200, 240] on label "No" at bounding box center [205, 240] width 10 height 12
click at [200, 240] on input "No" at bounding box center [203, 237] width 6 height 6
radio input "true"
click at [200, 295] on label "No" at bounding box center [205, 296] width 10 height 12
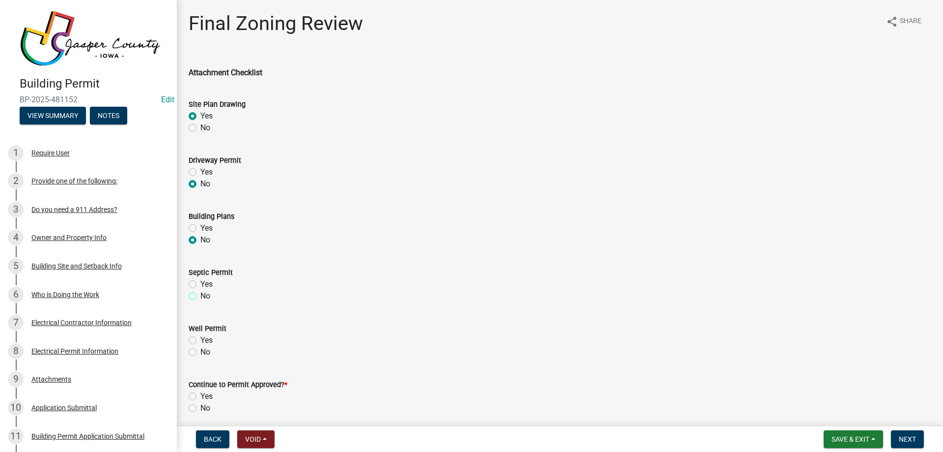
click at [200, 295] on input "No" at bounding box center [203, 293] width 6 height 6
radio input "true"
click at [200, 352] on label "No" at bounding box center [205, 352] width 10 height 12
click at [200, 352] on input "No" at bounding box center [203, 349] width 6 height 6
radio input "true"
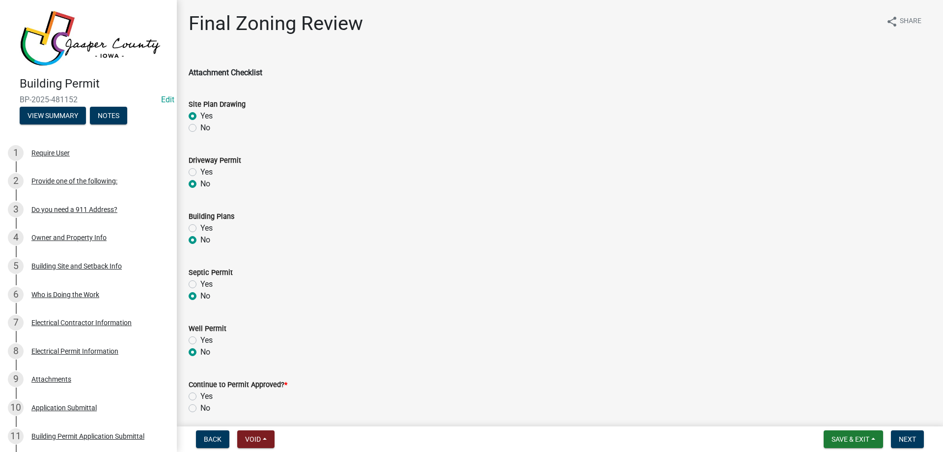
click at [200, 394] on label "Yes" at bounding box center [206, 396] width 12 height 12
click at [200, 394] on input "Yes" at bounding box center [203, 393] width 6 height 6
radio input "true"
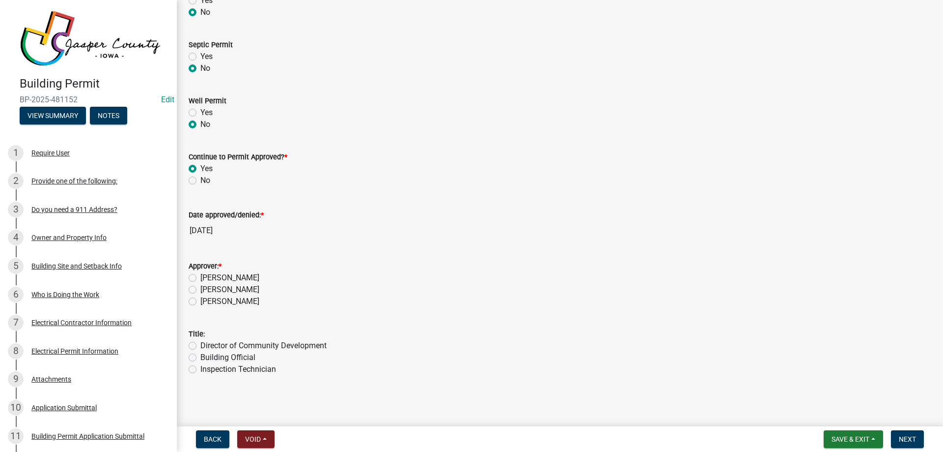
click at [200, 277] on label "[PERSON_NAME]" at bounding box center [229, 278] width 59 height 12
click at [200, 277] on input "[PERSON_NAME]" at bounding box center [203, 275] width 6 height 6
radio input "true"
click at [200, 358] on label "Building Official" at bounding box center [227, 357] width 55 height 12
click at [200, 358] on input "Building Official" at bounding box center [203, 354] width 6 height 6
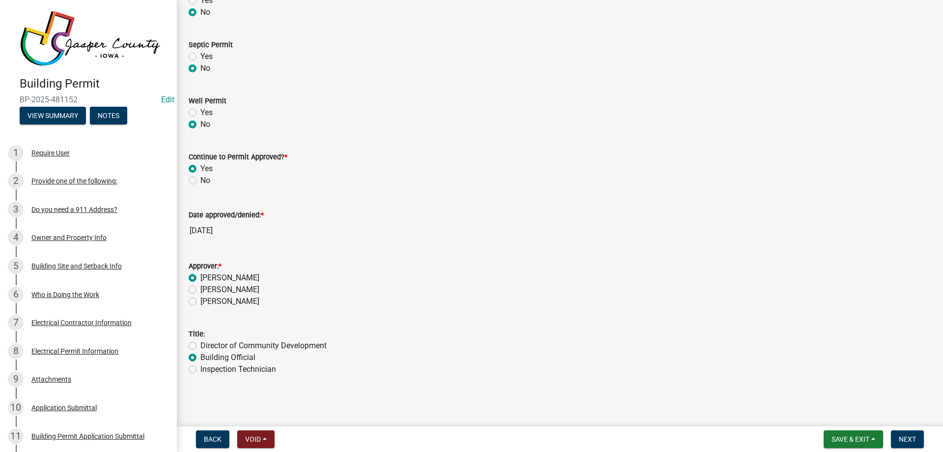
radio input "true"
click at [910, 441] on span "Next" at bounding box center [907, 439] width 17 height 8
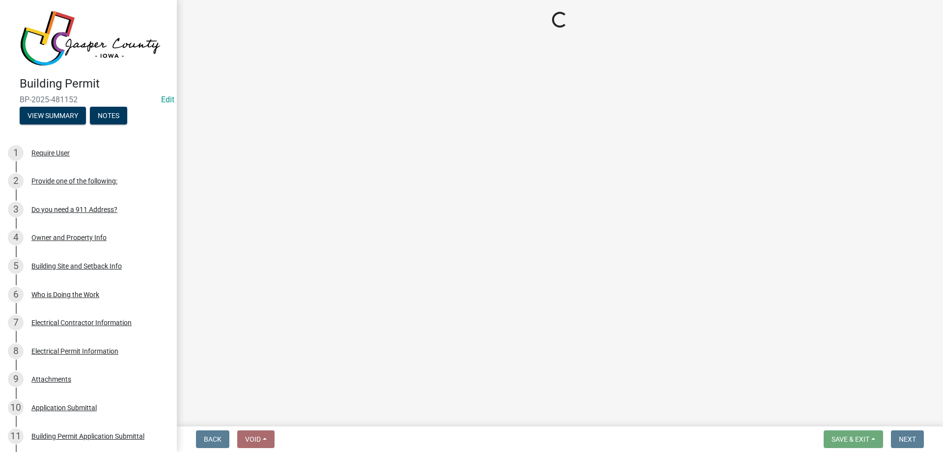
select select "3: 3"
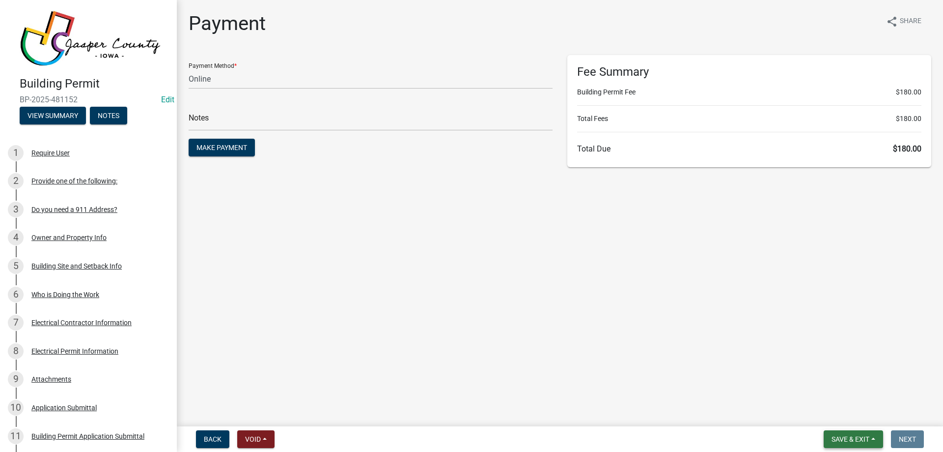
click at [845, 440] on span "Save & Exit" at bounding box center [851, 439] width 38 height 8
click at [831, 411] on button "Save & Exit" at bounding box center [844, 413] width 79 height 24
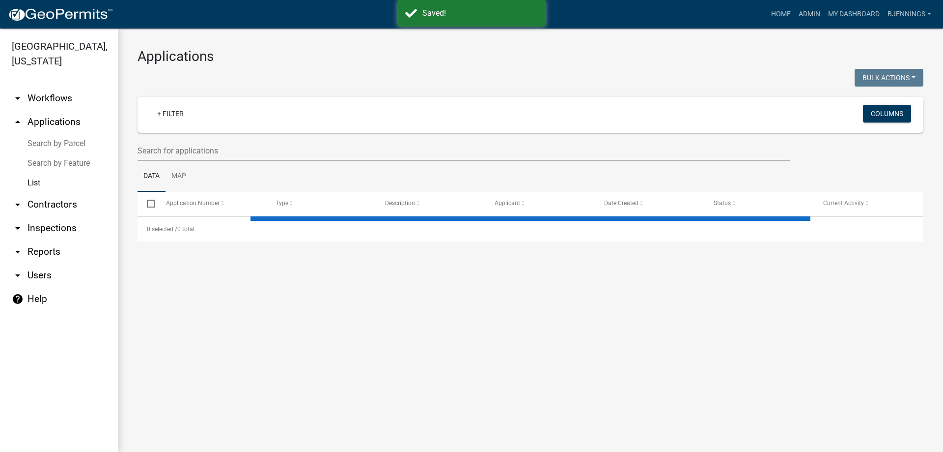
select select "3: 100"
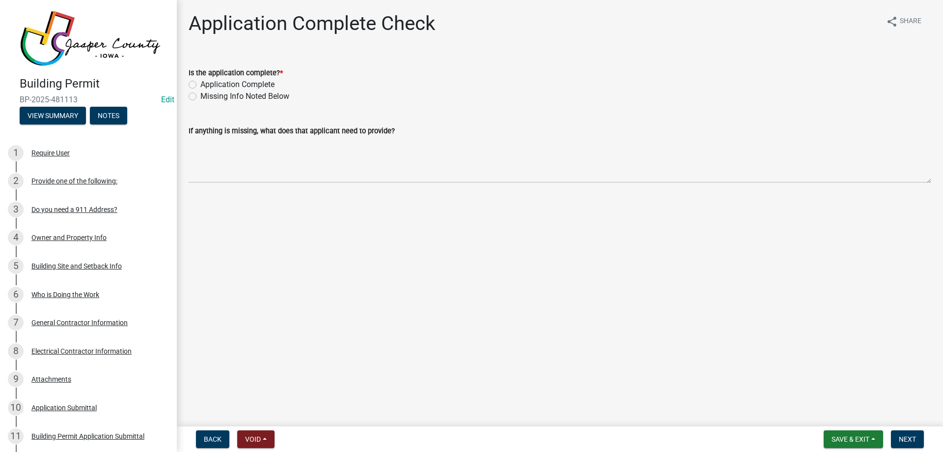
click at [217, 82] on label "Application Complete" at bounding box center [237, 85] width 74 height 12
click at [207, 82] on input "Application Complete" at bounding box center [203, 82] width 6 height 6
radio input "true"
click at [904, 435] on span "Next" at bounding box center [907, 439] width 17 height 8
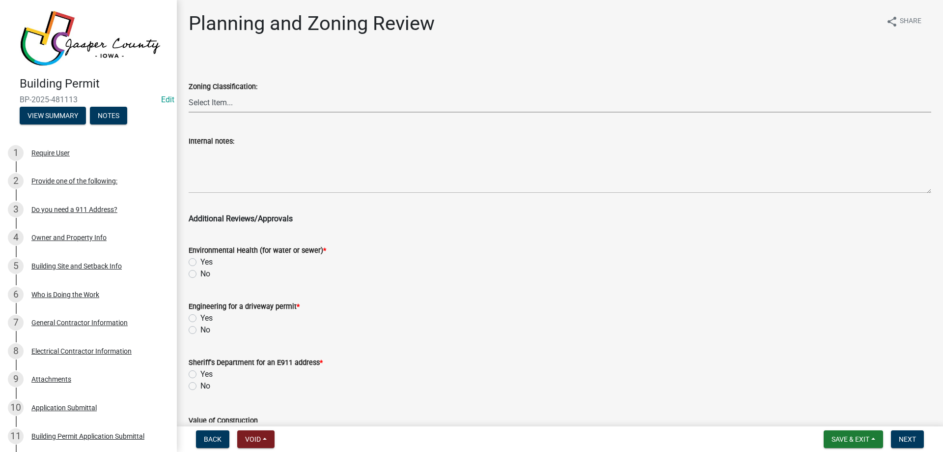
click at [228, 108] on select "Select Item... A RR-5 RR-1 R-1 POS UC/MHP C I FO WHPO AO PUD Incorporated City" at bounding box center [560, 102] width 743 height 20
click at [189, 92] on select "Select Item... A RR-5 RR-1 R-1 POS UC/MHP C I FO WHPO AO PUD Incorporated City" at bounding box center [560, 102] width 743 height 20
select select "dae2cbe3-7a61-4f95-b554-aabafbeeeba9"
click at [200, 271] on label "No" at bounding box center [205, 274] width 10 height 12
click at [200, 271] on input "No" at bounding box center [203, 271] width 6 height 6
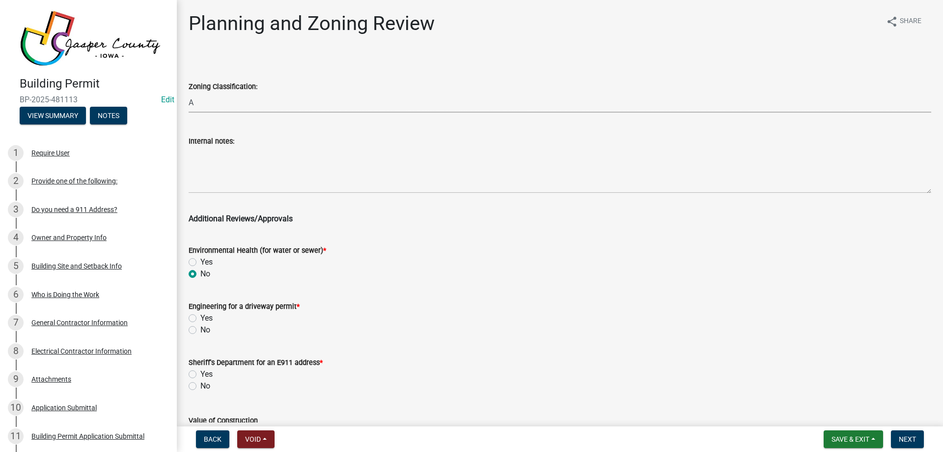
radio input "true"
click at [200, 328] on label "No" at bounding box center [205, 330] width 10 height 12
click at [200, 328] on input "No" at bounding box center [203, 327] width 6 height 6
radio input "true"
click at [200, 384] on label "No" at bounding box center [205, 386] width 10 height 12
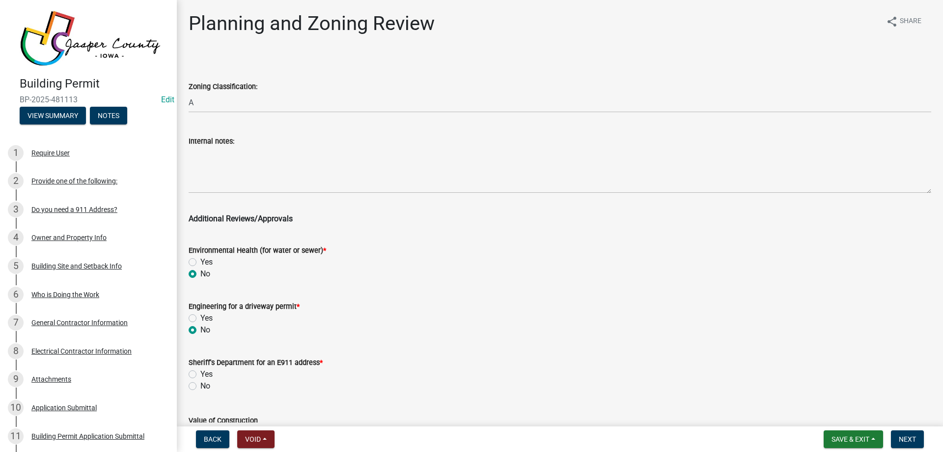
click at [200, 384] on input "No" at bounding box center [203, 383] width 6 height 6
radio input "true"
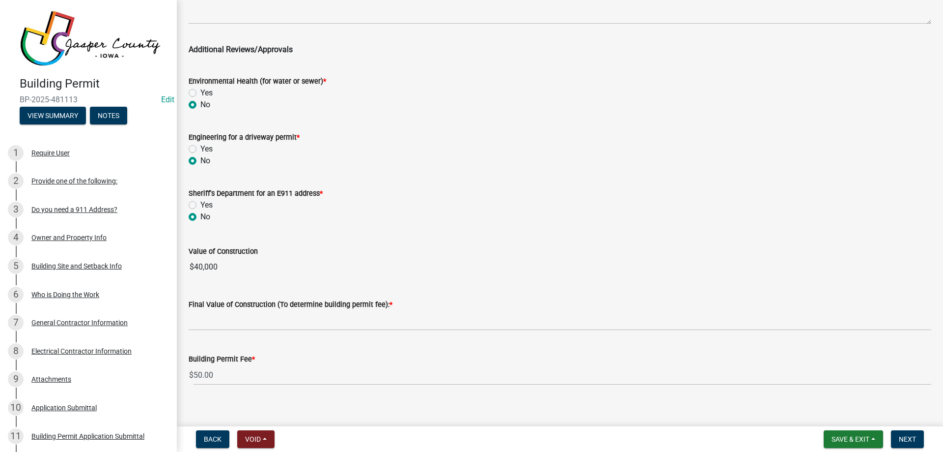
scroll to position [179, 0]
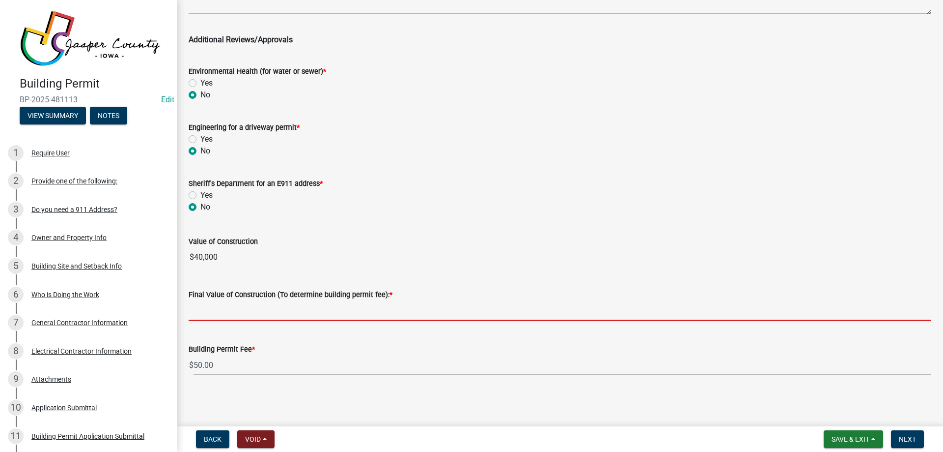
click at [231, 317] on input "text" at bounding box center [560, 310] width 743 height 20
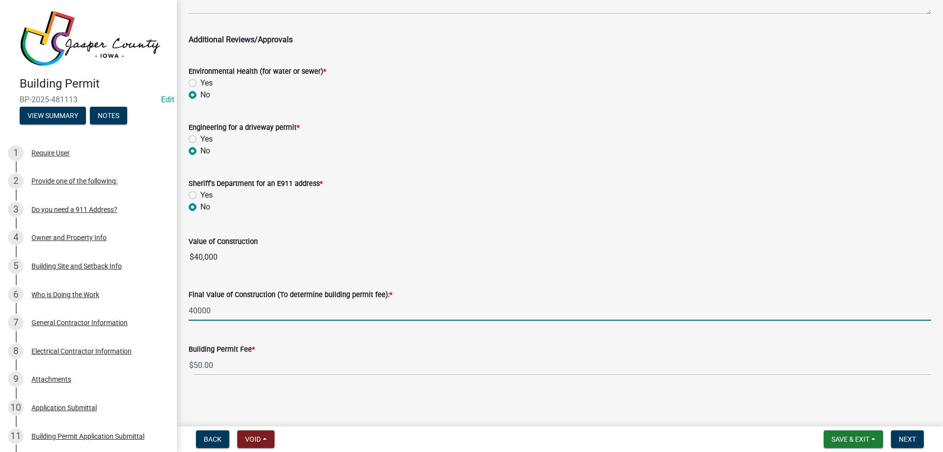
type input "40000"
click at [410, 253] on wm-data-entity-input-list "Zoning Classification: Select Item... A RR-5 RR-1 R-1 POS UC/MHP C I FO WHPO AO…" at bounding box center [560, 130] width 743 height 508
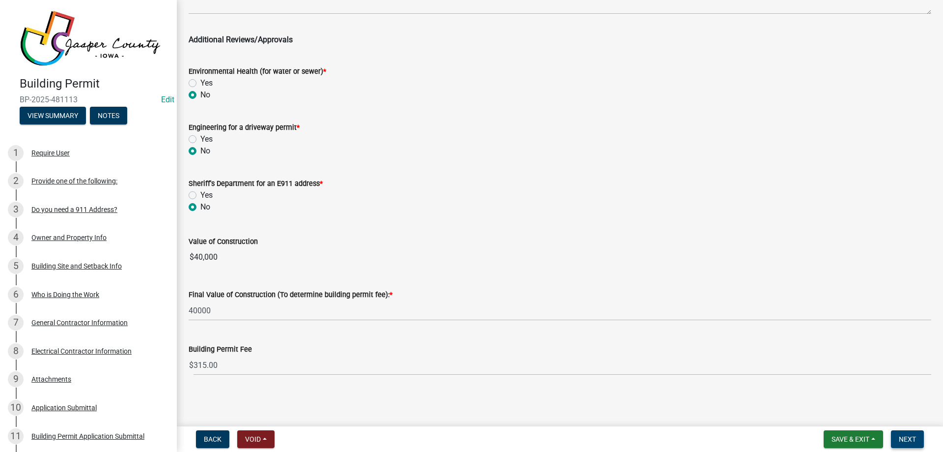
click at [911, 442] on span "Next" at bounding box center [907, 439] width 17 height 8
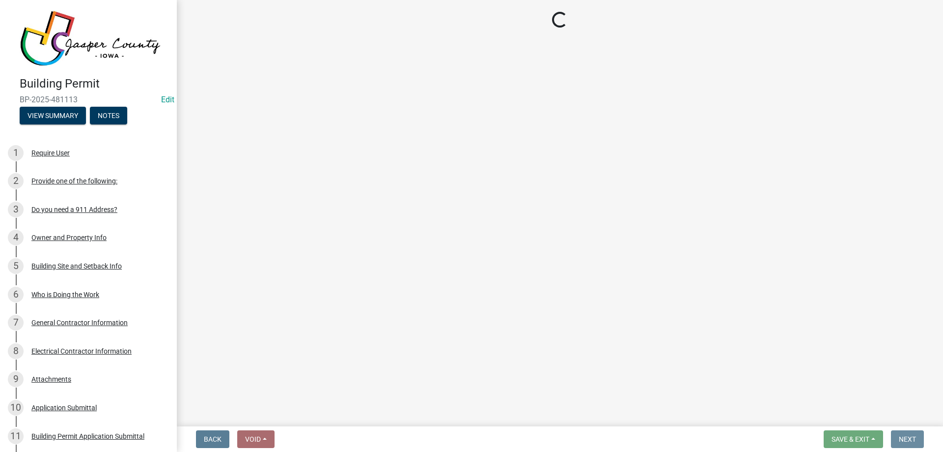
scroll to position [0, 0]
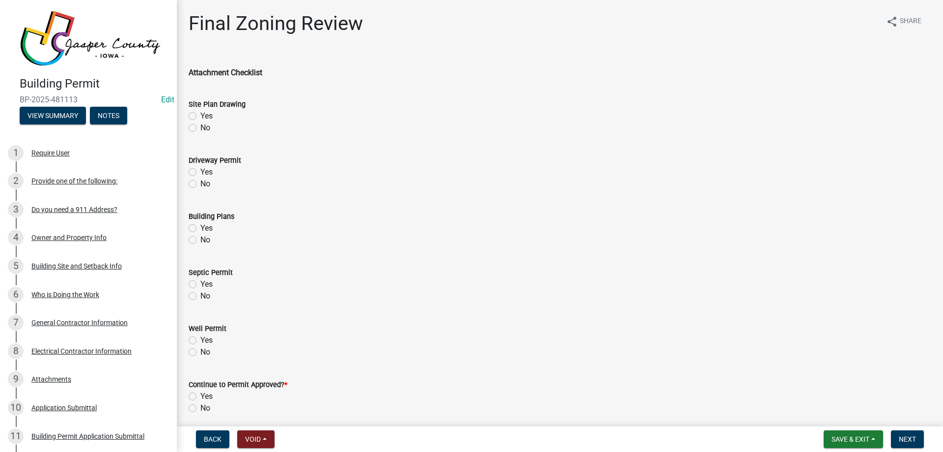
click at [200, 116] on label "Yes" at bounding box center [206, 116] width 12 height 12
click at [200, 116] on input "Yes" at bounding box center [203, 113] width 6 height 6
radio input "true"
click at [200, 184] on label "No" at bounding box center [205, 184] width 10 height 12
click at [200, 184] on input "No" at bounding box center [203, 181] width 6 height 6
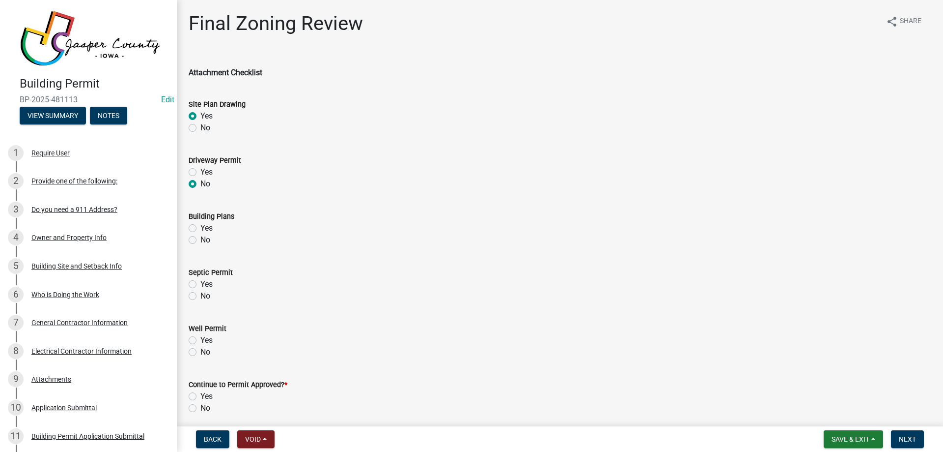
radio input "true"
click at [200, 230] on label "Yes" at bounding box center [206, 228] width 12 height 12
click at [200, 228] on input "Yes" at bounding box center [203, 225] width 6 height 6
radio input "true"
click at [200, 296] on label "No" at bounding box center [205, 296] width 10 height 12
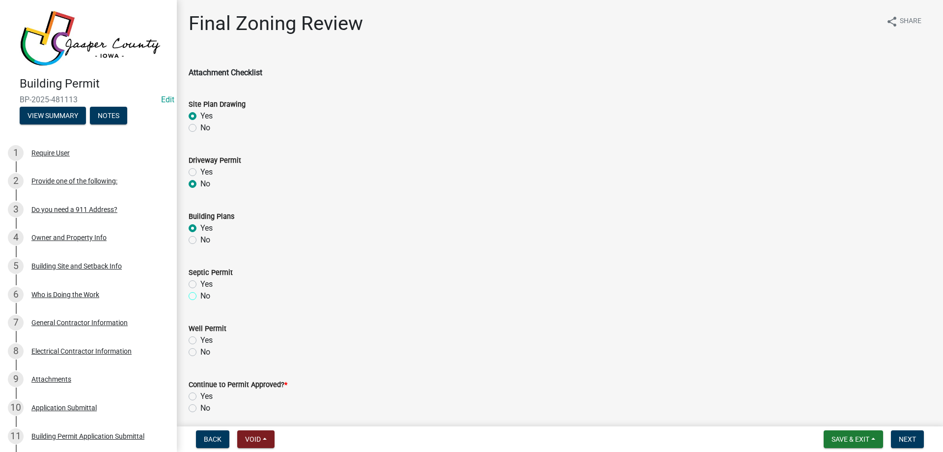
click at [200, 296] on input "No" at bounding box center [203, 293] width 6 height 6
radio input "true"
click at [200, 353] on label "No" at bounding box center [205, 352] width 10 height 12
click at [200, 352] on input "No" at bounding box center [203, 349] width 6 height 6
radio input "true"
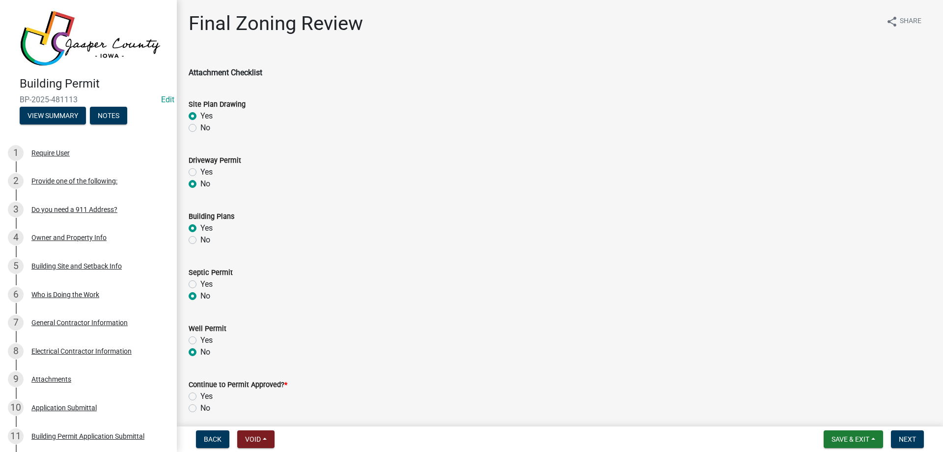
click at [200, 395] on label "Yes" at bounding box center [206, 396] width 12 height 12
click at [200, 395] on input "Yes" at bounding box center [203, 393] width 6 height 6
radio input "true"
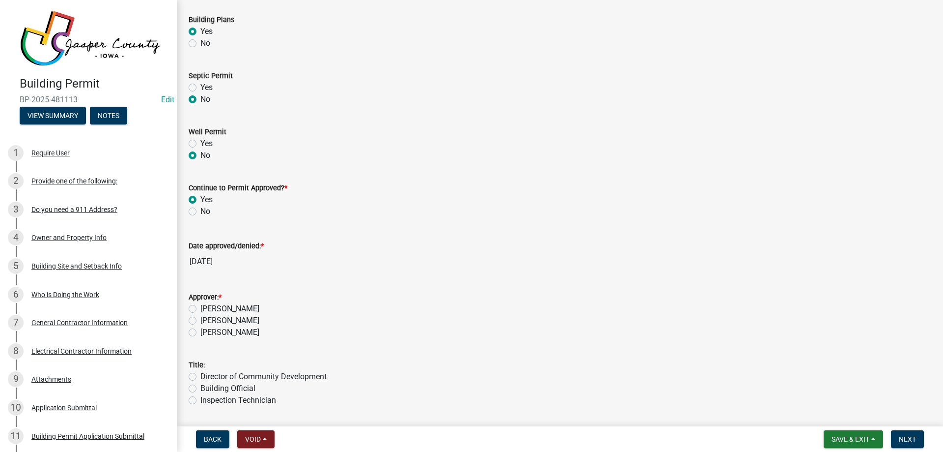
click at [200, 305] on label "[PERSON_NAME]" at bounding box center [229, 309] width 59 height 12
click at [200, 305] on input "[PERSON_NAME]" at bounding box center [203, 306] width 6 height 6
radio input "true"
click at [200, 388] on label "Building Official" at bounding box center [227, 388] width 55 height 12
click at [200, 388] on input "Building Official" at bounding box center [203, 385] width 6 height 6
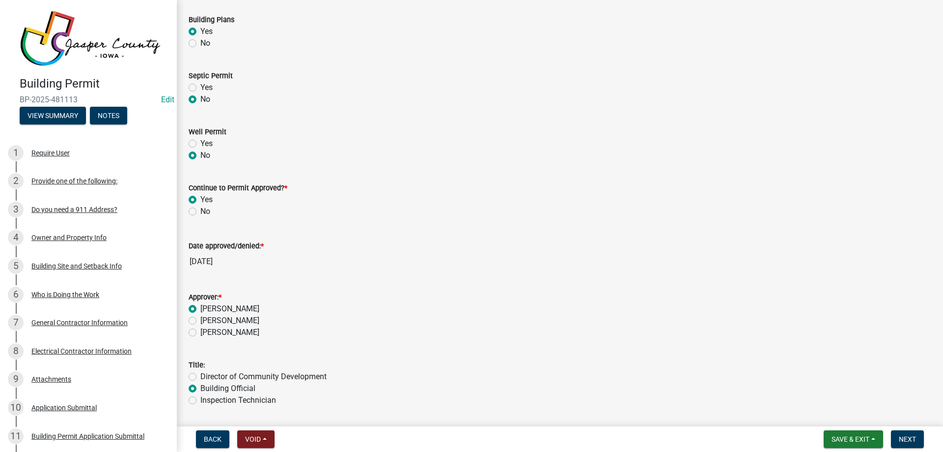
radio input "true"
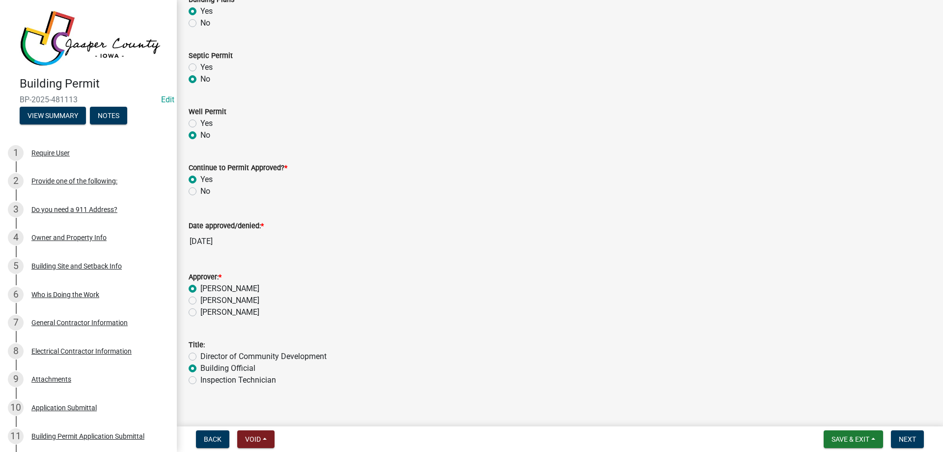
scroll to position [227, 0]
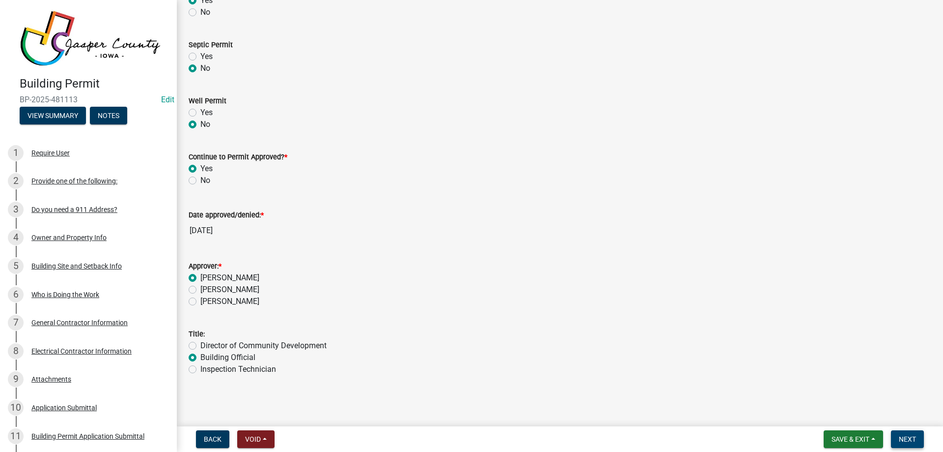
click at [899, 435] on span "Next" at bounding box center [907, 439] width 17 height 8
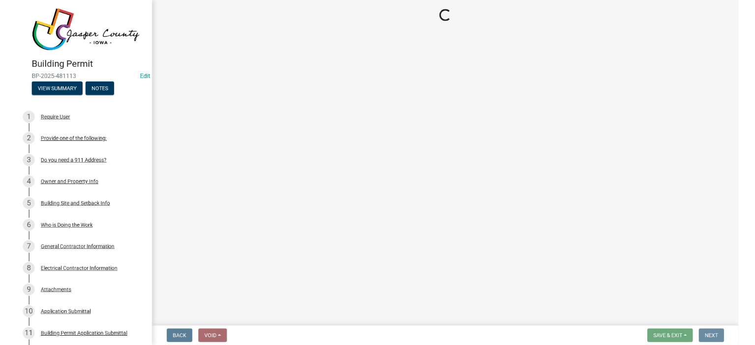
scroll to position [0, 0]
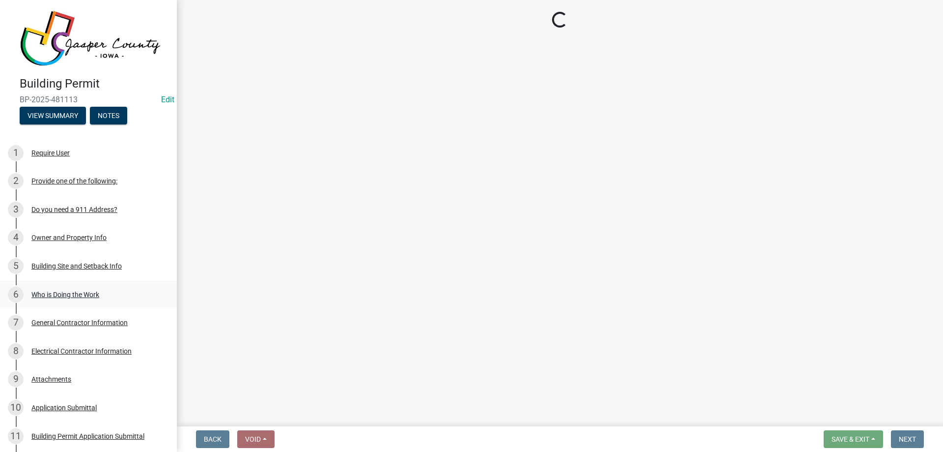
select select "3: 3"
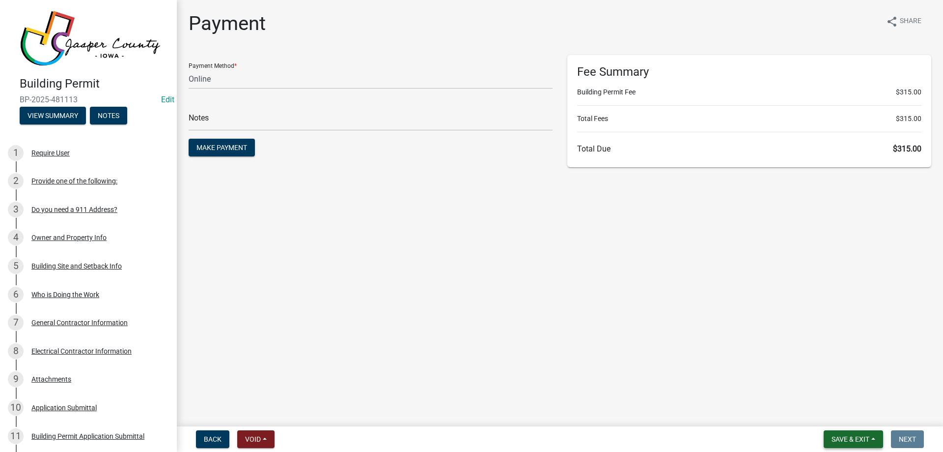
click at [861, 435] on span "Save & Exit" at bounding box center [851, 439] width 38 height 8
click at [853, 409] on button "Save & Exit" at bounding box center [844, 413] width 79 height 24
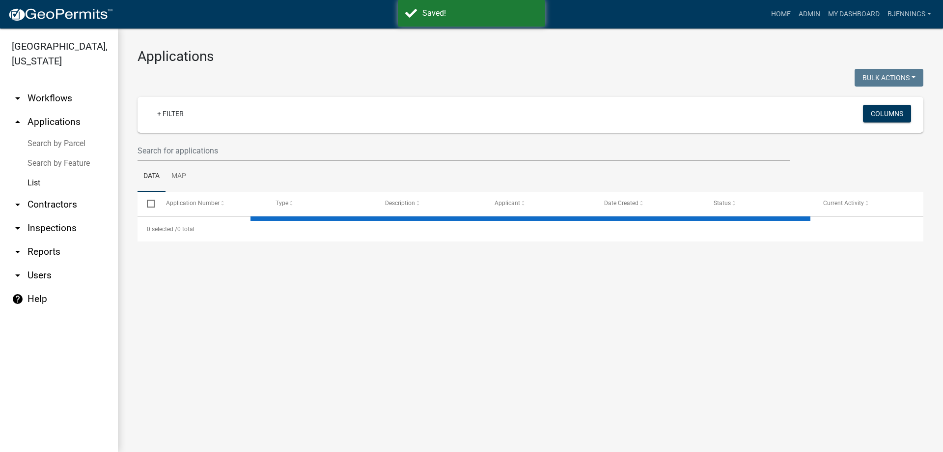
select select "3: 100"
